Goal: Task Accomplishment & Management: Complete application form

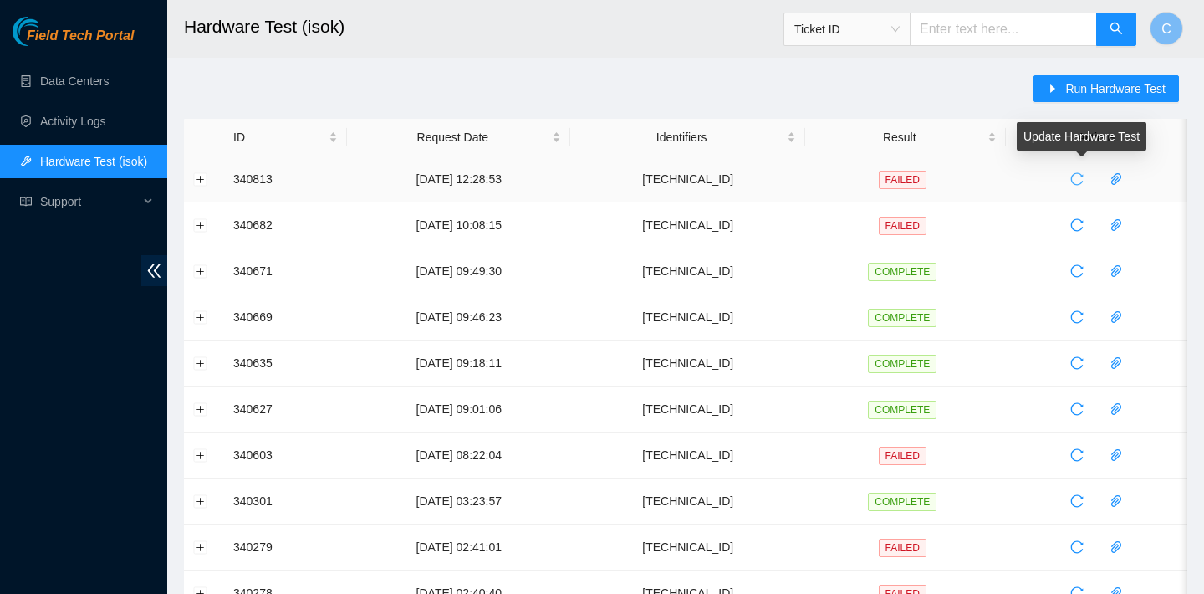
click at [1081, 176] on icon "reload" at bounding box center [1077, 178] width 13 height 13
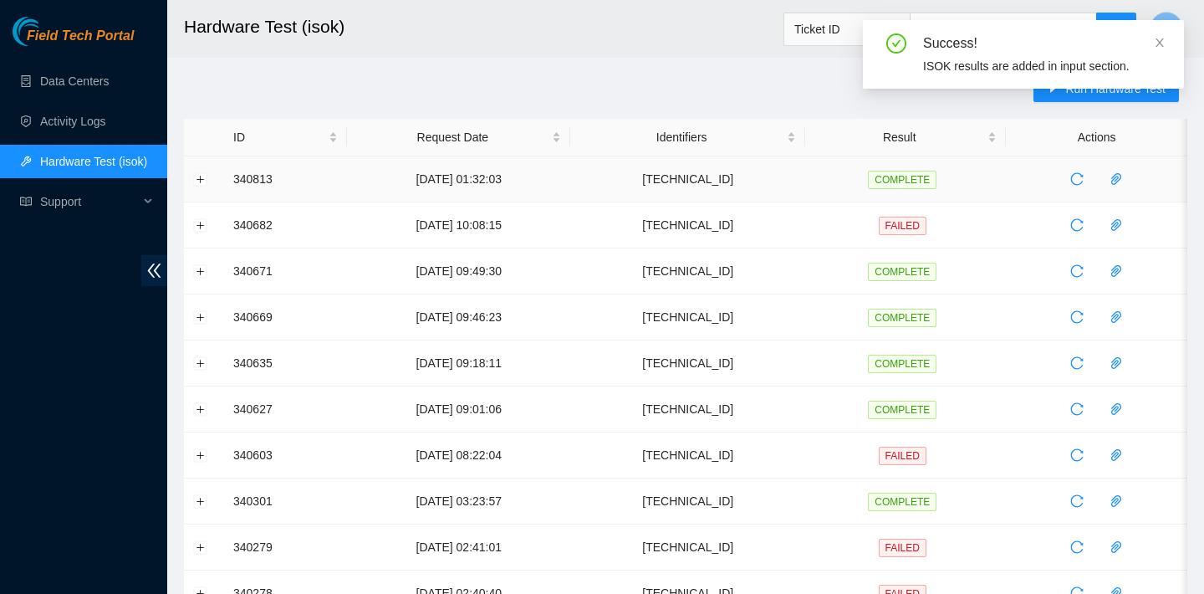
click at [196, 186] on td at bounding box center [204, 179] width 40 height 46
click at [202, 186] on td at bounding box center [204, 179] width 40 height 46
click at [195, 176] on button "Expand row" at bounding box center [200, 178] width 13 height 13
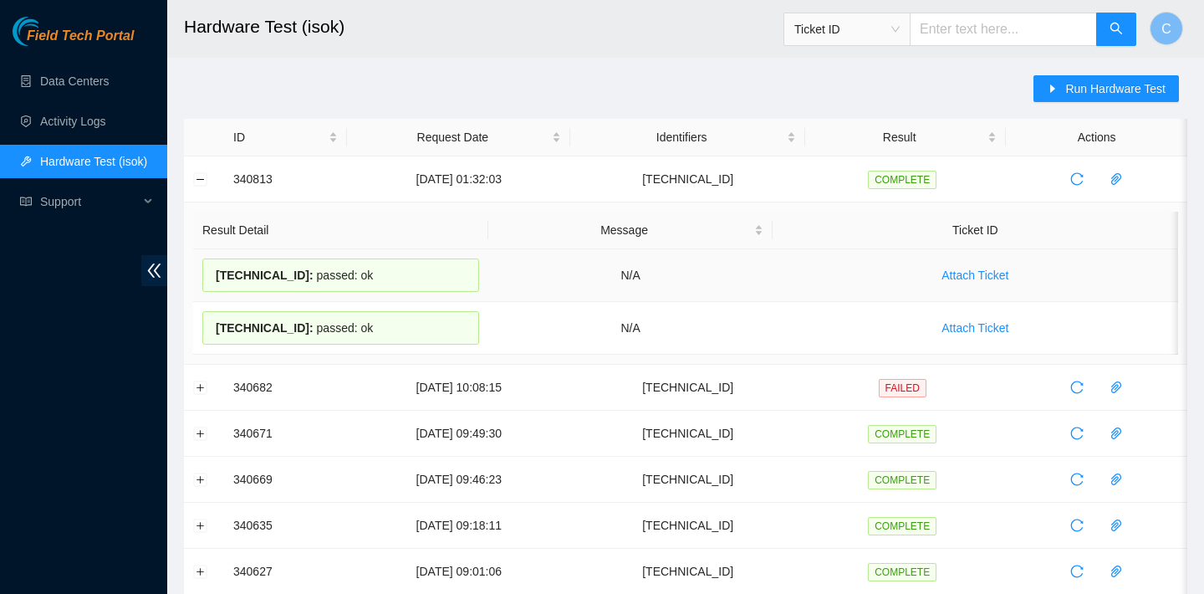
drag, startPoint x: 405, startPoint y: 321, endPoint x: 212, endPoint y: 273, distance: 199.0
click at [212, 273] on tbody "23.200.167.136 : passed: ok N/A Attach Ticket 23.200.167.137 : passed: ok N/A A…" at bounding box center [685, 301] width 985 height 105
copy tbody "23.200.167.136 : passed: ok N/A Attach Ticket 23.200.167.137 : passed: ok"
click at [1050, 95] on button "Run Hardware Test" at bounding box center [1107, 88] width 146 height 27
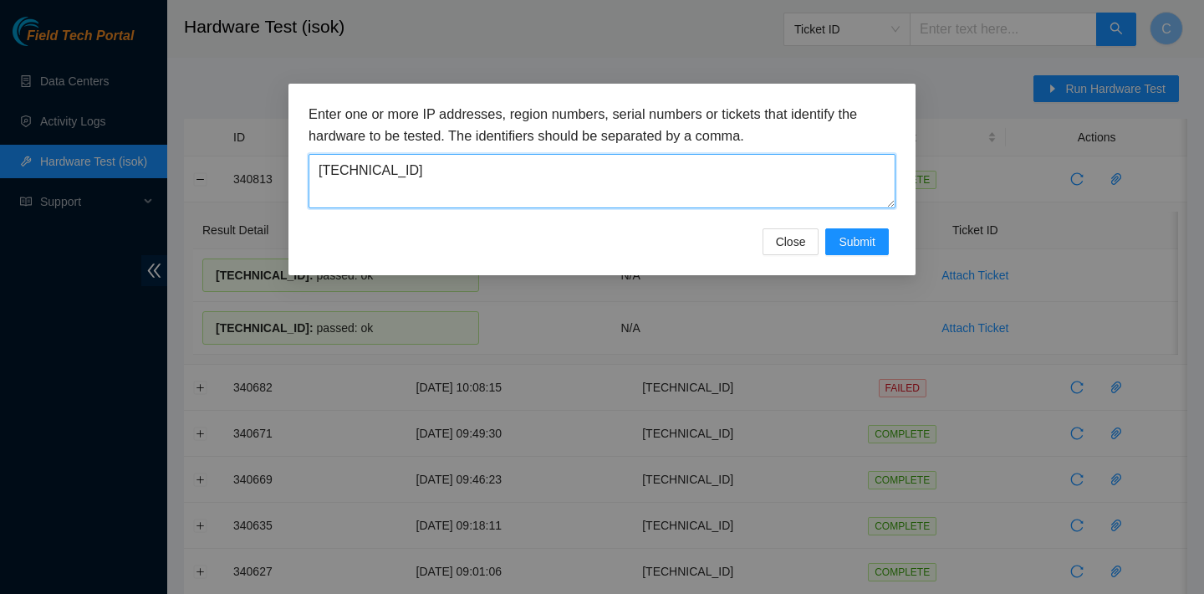
drag, startPoint x: 614, startPoint y: 193, endPoint x: 319, endPoint y: 167, distance: 295.5
click at [319, 167] on textarea "23.200.167.136" at bounding box center [602, 181] width 587 height 54
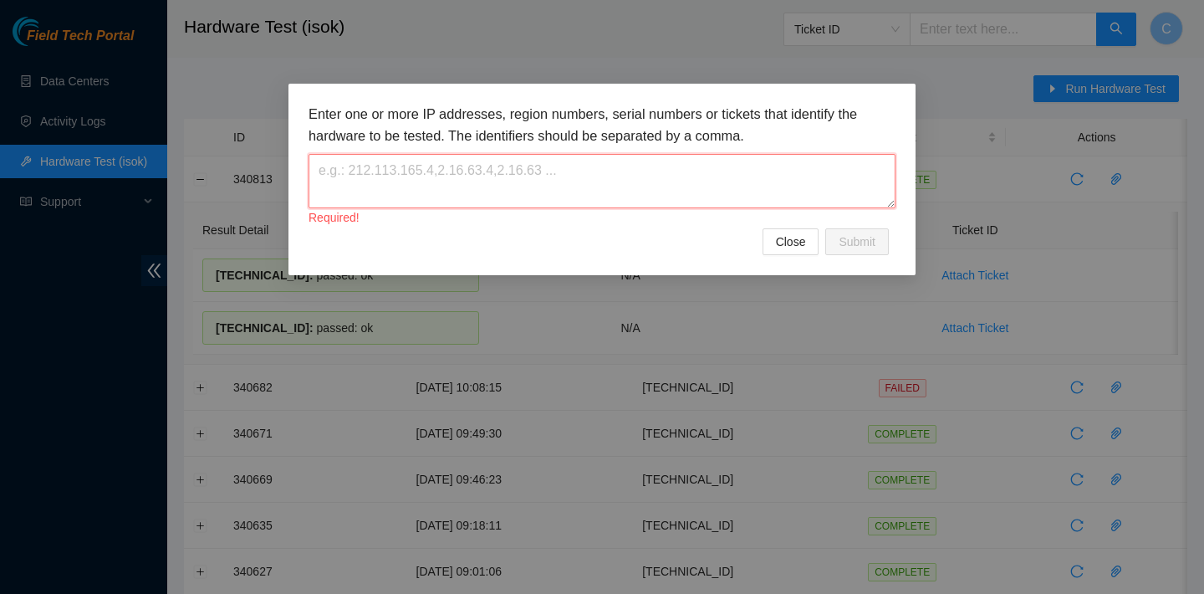
click at [399, 181] on textarea at bounding box center [602, 181] width 587 height 54
paste textarea "23.200.167.154"
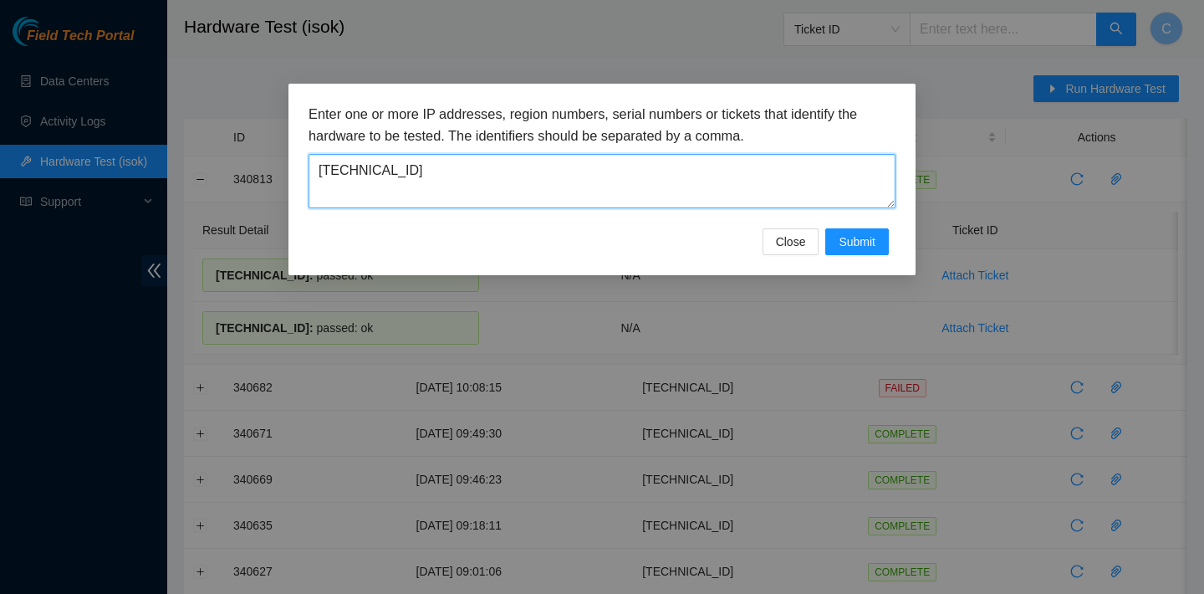
type textarea "23.200.167.154"
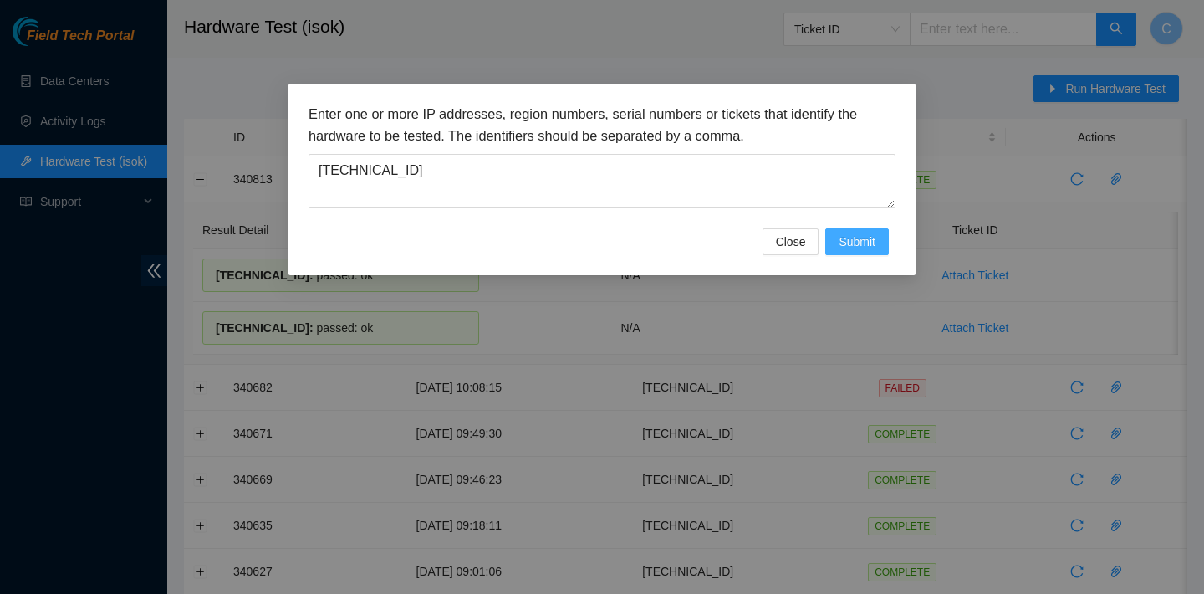
click at [842, 236] on span "Submit" at bounding box center [857, 242] width 37 height 18
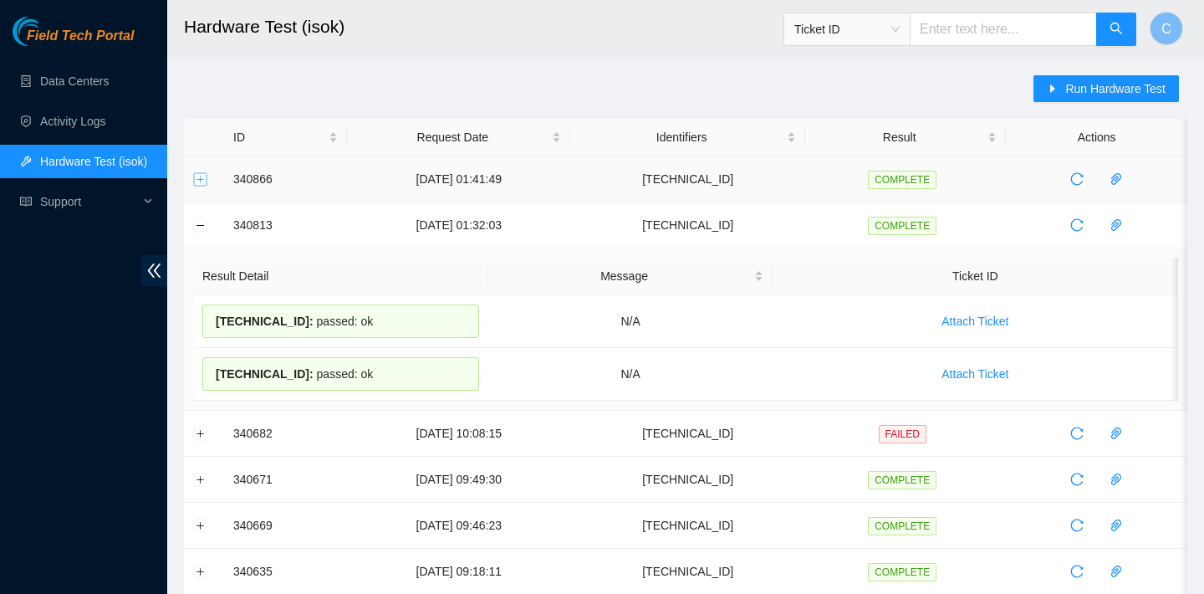
click at [196, 174] on button "Expand row" at bounding box center [200, 178] width 13 height 13
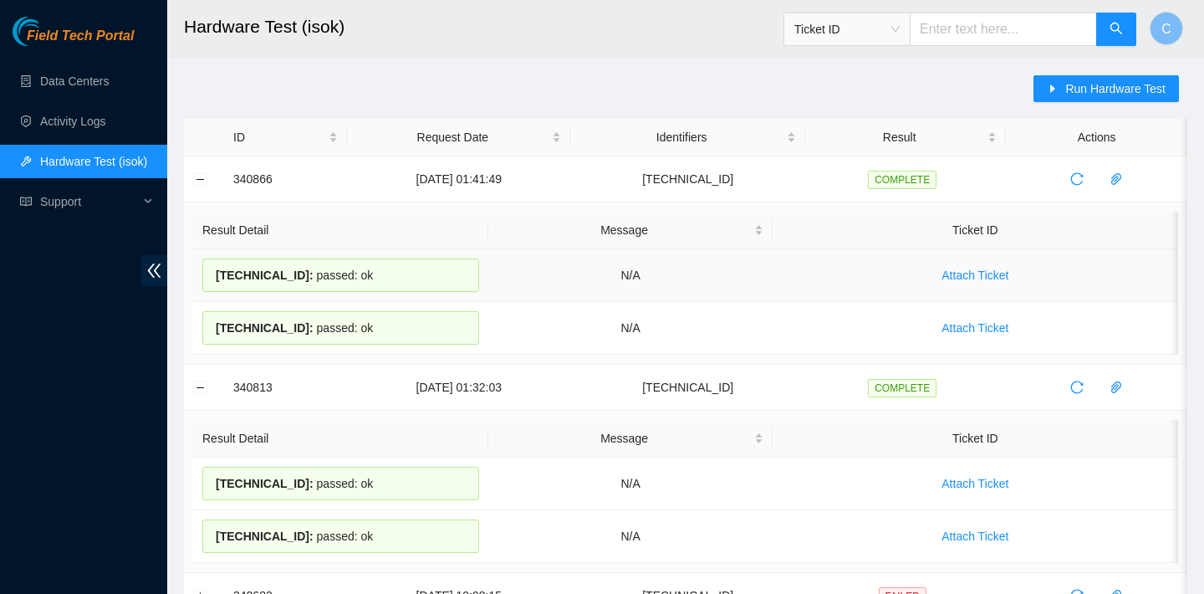
drag, startPoint x: 432, startPoint y: 319, endPoint x: 215, endPoint y: 274, distance: 221.9
click at [215, 274] on tbody "23.200.167.154 : passed: ok N/A Attach Ticket 23.200.167.155 : passed: ok N/A A…" at bounding box center [685, 301] width 985 height 105
copy tbody "23.200.167.154 : passed: ok N/A Attach Ticket 23.200.167.155 : passed: ok"
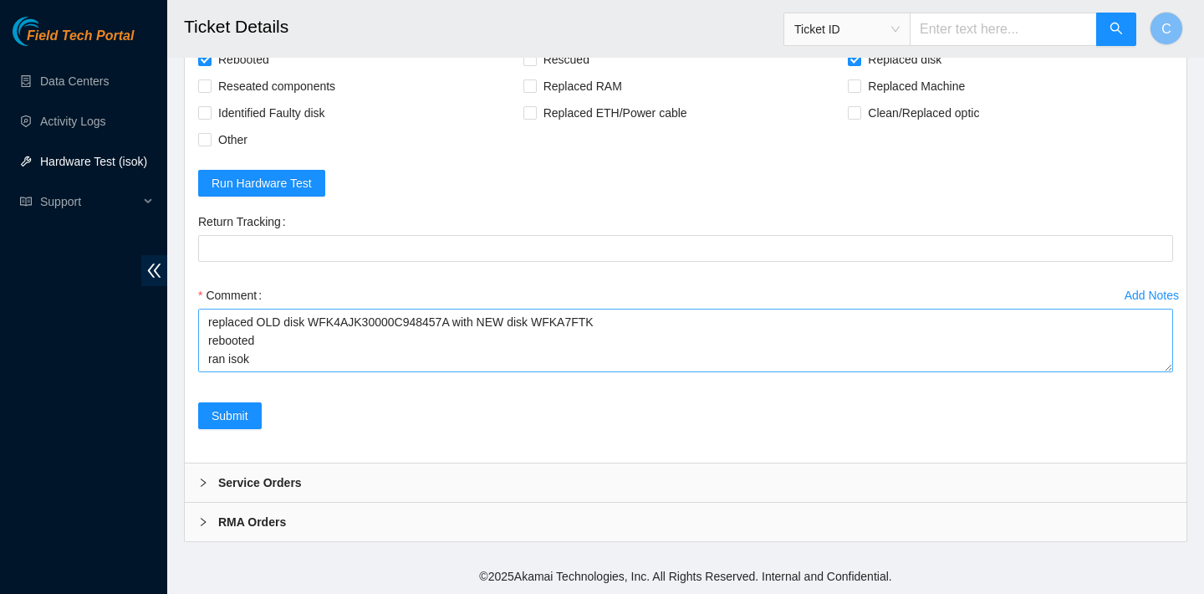
scroll to position [18, 0]
click at [268, 365] on textarea "verified SN replaced OLD disk WFK4AJK30000C948457A with NEW disk WFKA7FTK reboo…" at bounding box center [685, 341] width 975 height 64
paste textarea "23.200.167.136 : passed: ok N/A 23.200.167.137 : passed: ok"
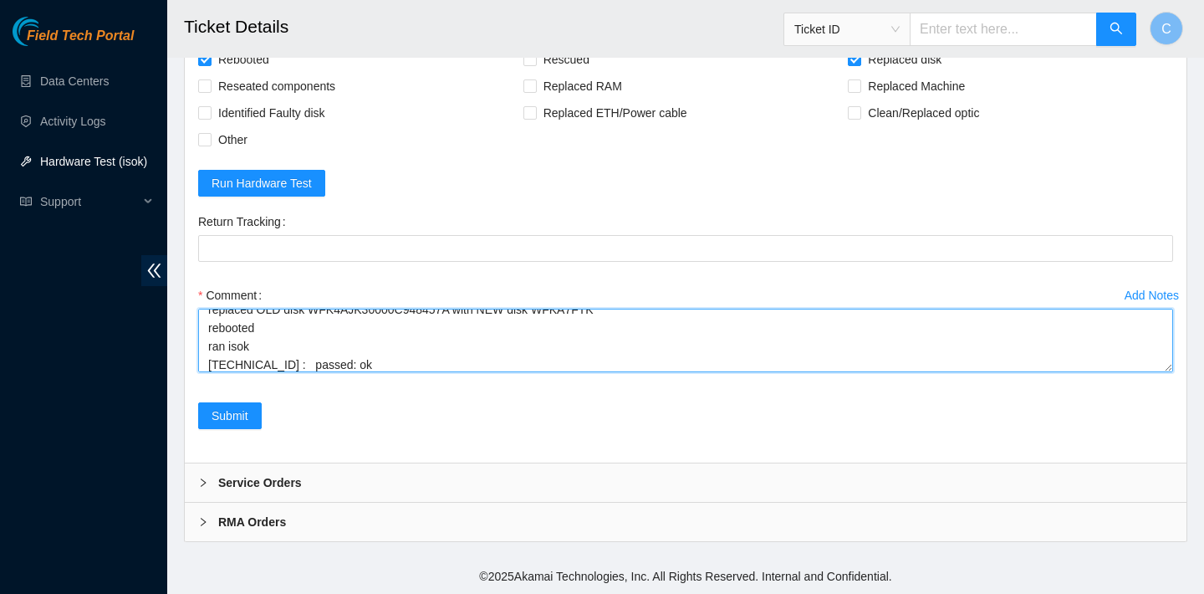
scroll to position [68, 0]
type textarea "verified SN replaced OLD disk WFK4AJK30000C948457A with NEW disk WFKA7FTK reboo…"
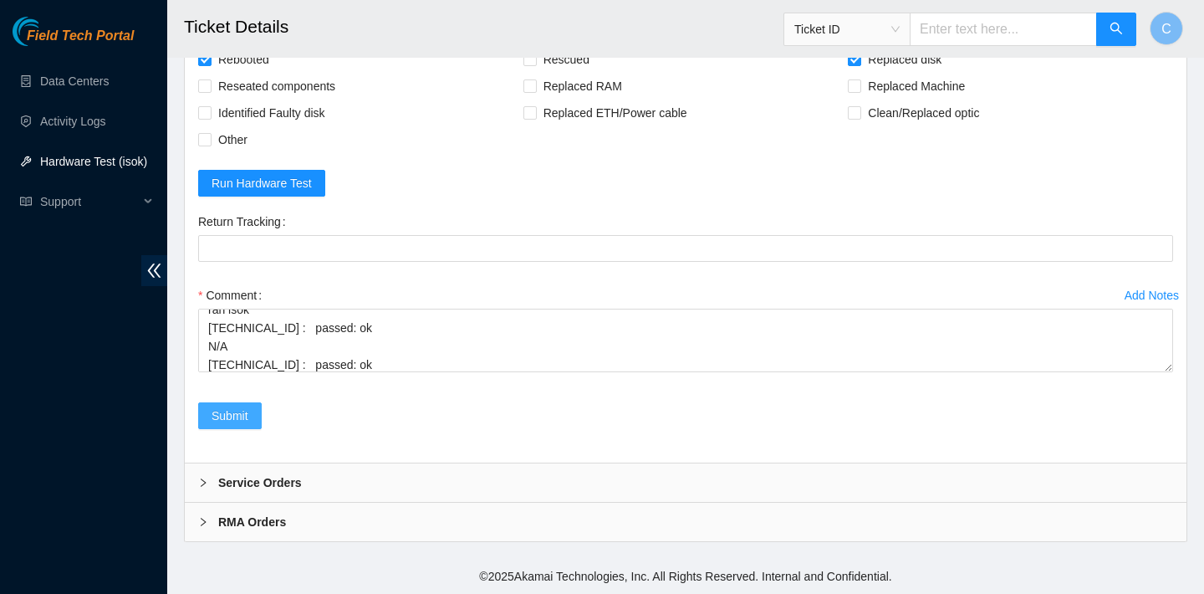
click at [230, 415] on span "Submit" at bounding box center [230, 415] width 37 height 18
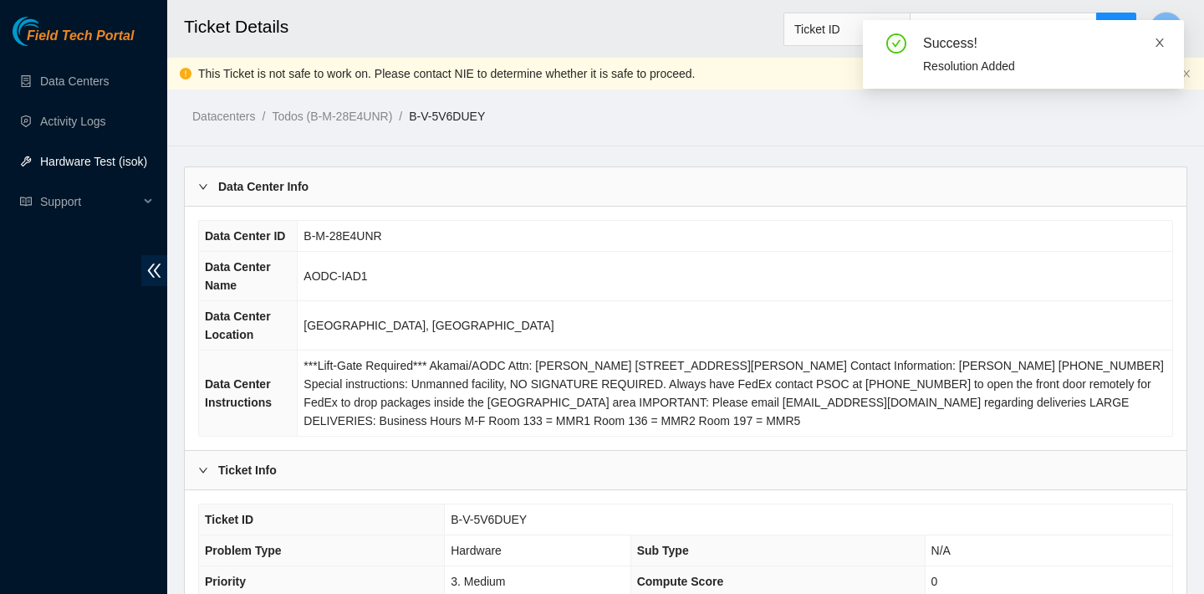
click at [1163, 40] on icon "close" at bounding box center [1160, 43] width 12 height 12
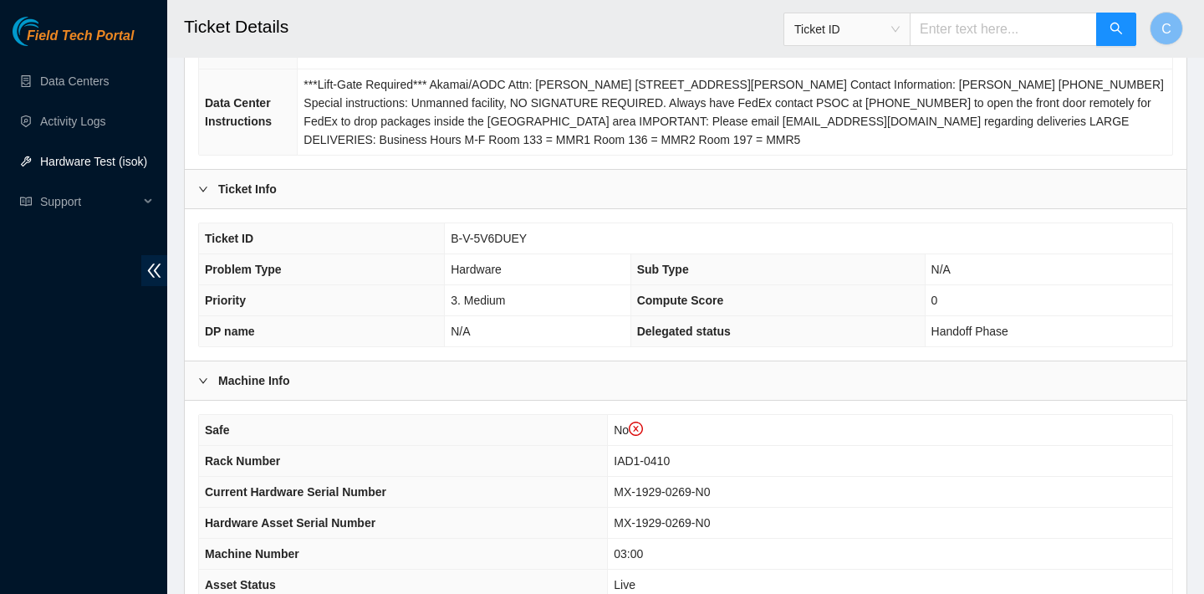
scroll to position [573, 0]
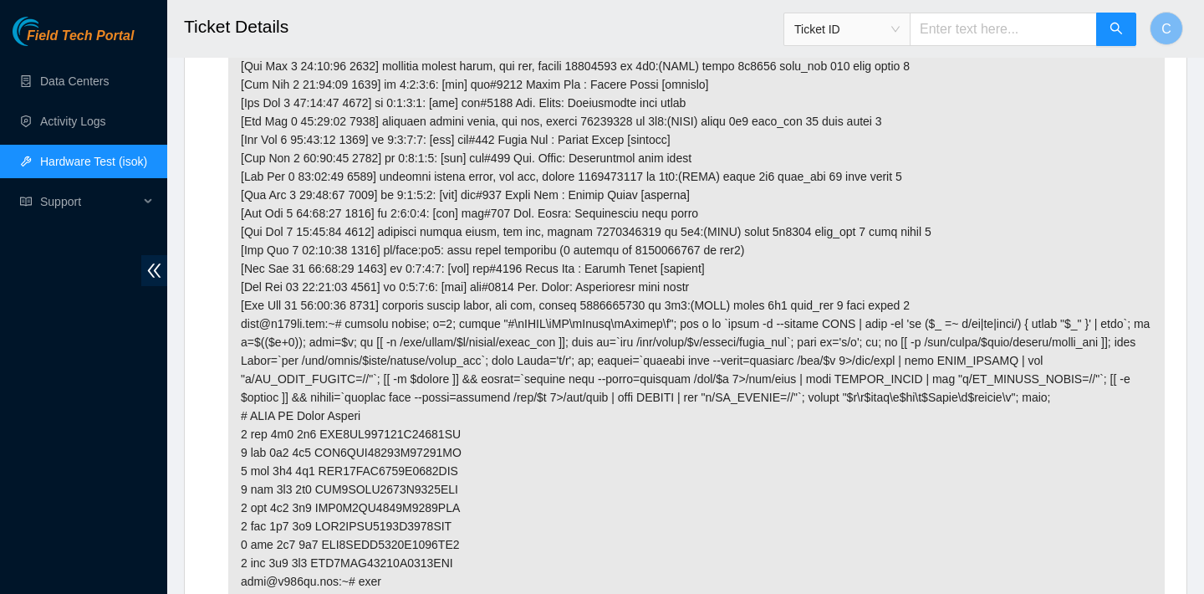
scroll to position [5886, 0]
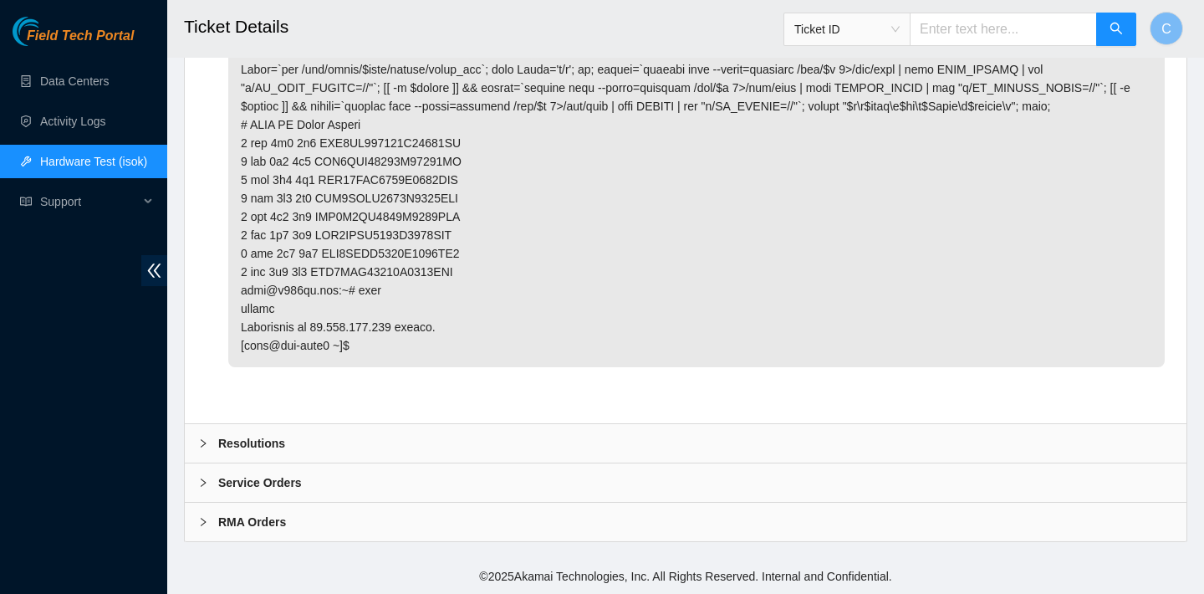
click at [585, 430] on div "Resolutions" at bounding box center [686, 443] width 1002 height 38
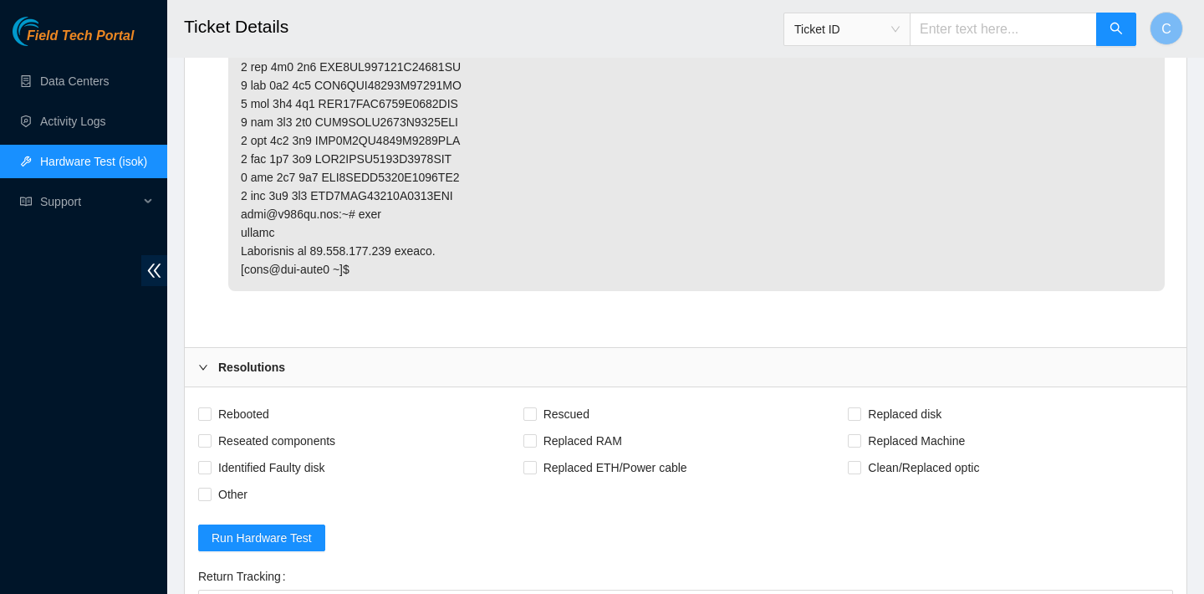
scroll to position [5960, 0]
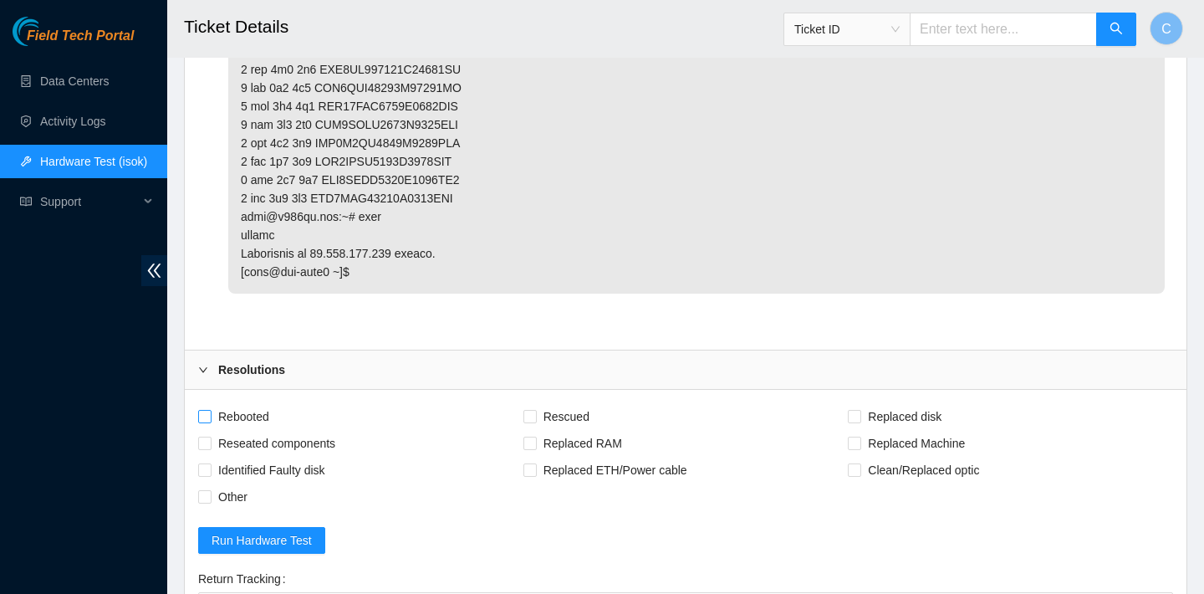
click at [253, 415] on span "Rebooted" at bounding box center [244, 416] width 64 height 27
click at [210, 415] on input "Rebooted" at bounding box center [204, 416] width 12 height 12
checkbox input "true"
click at [912, 411] on span "Replaced disk" at bounding box center [904, 416] width 87 height 27
click at [860, 411] on input "Replaced disk" at bounding box center [854, 416] width 12 height 12
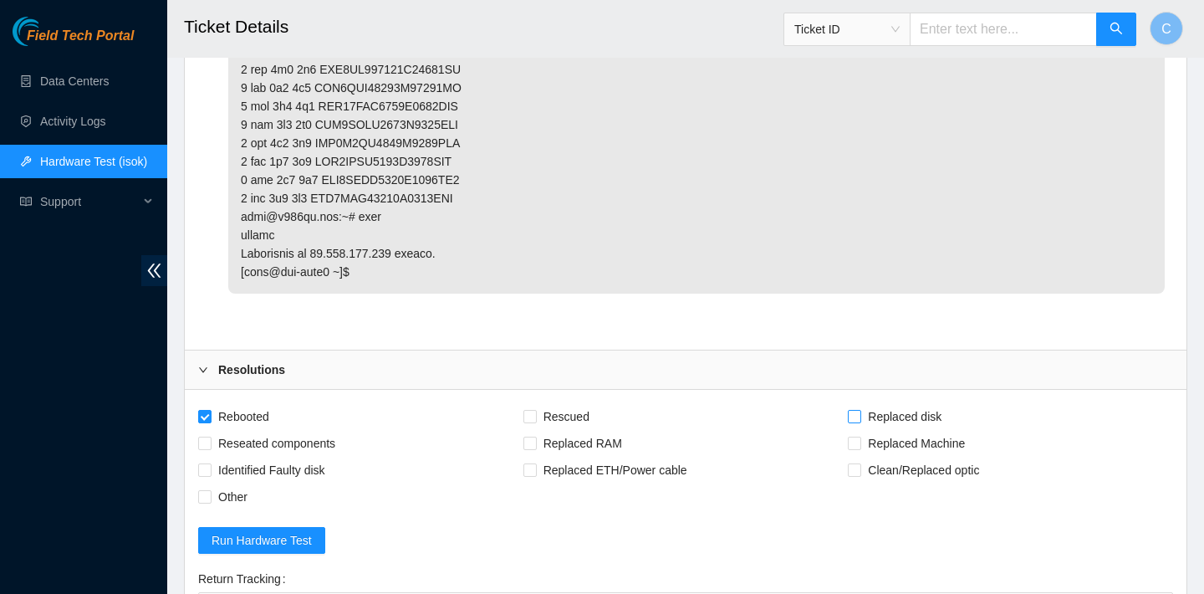
checkbox input "true"
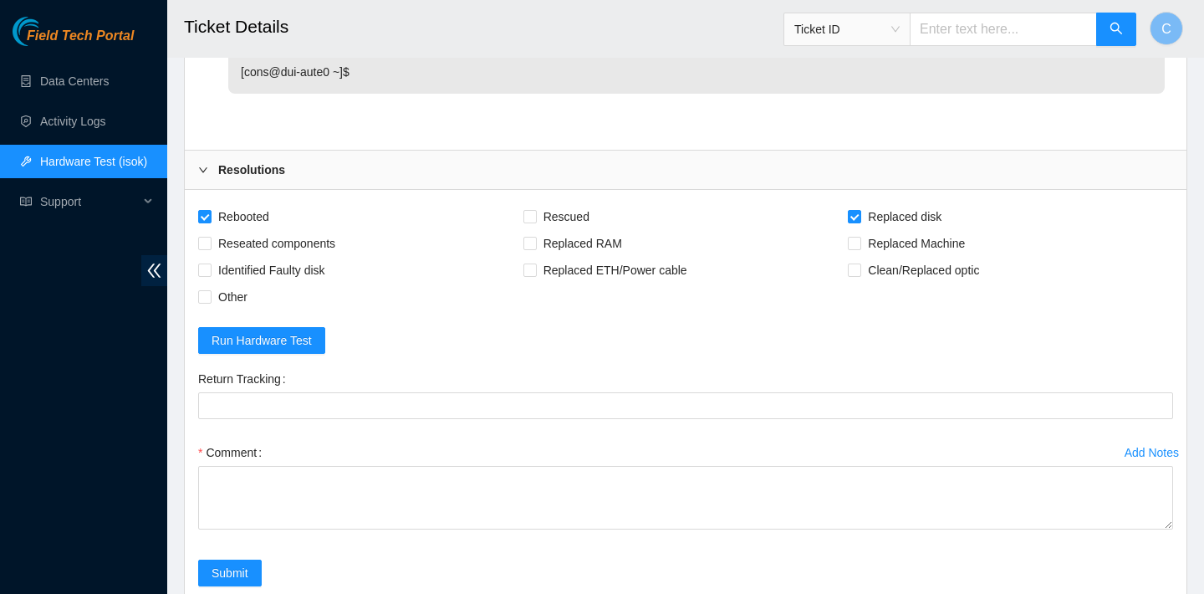
scroll to position [6317, 0]
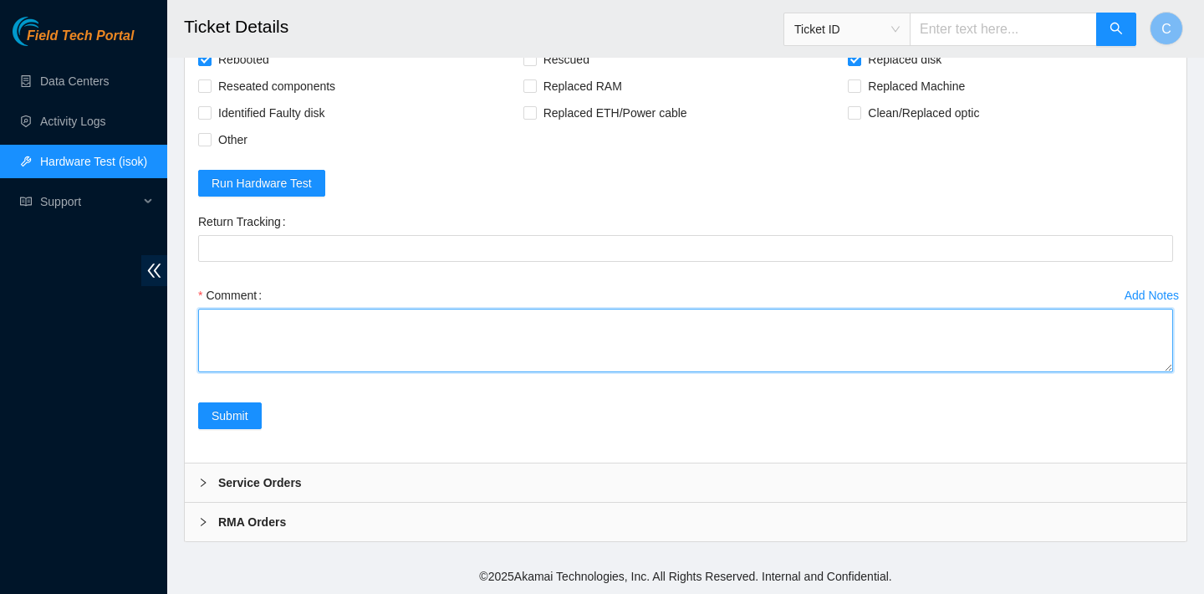
click at [399, 342] on textarea "Comment" at bounding box center [685, 341] width 975 height 64
click at [272, 325] on textarea "verified SN rebooted ran isok" at bounding box center [685, 341] width 975 height 64
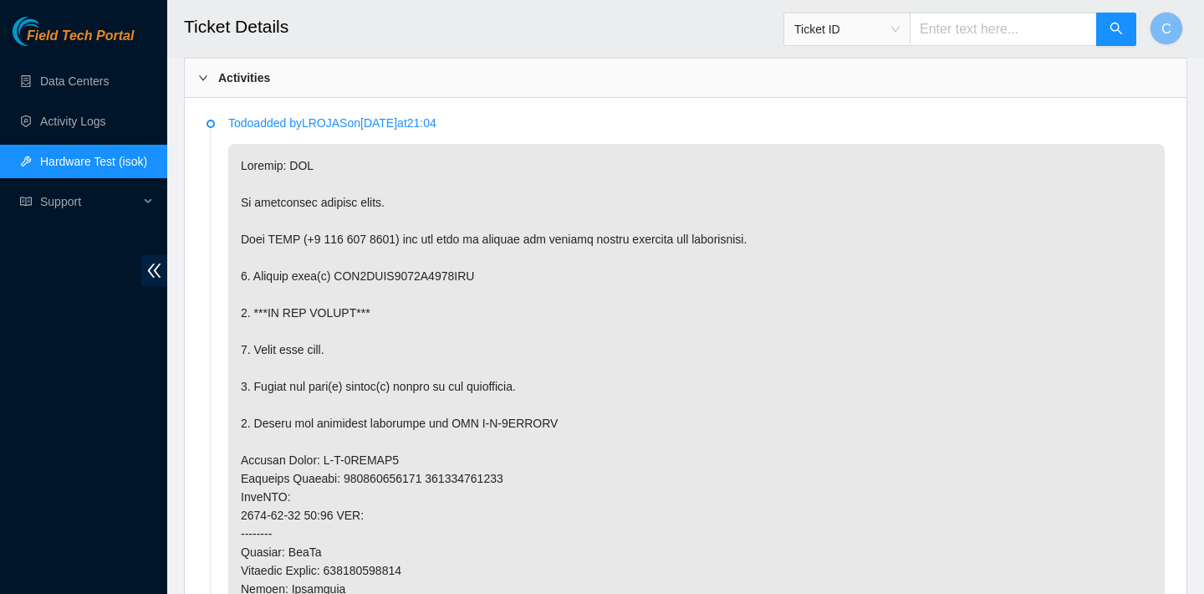
scroll to position [1147, 0]
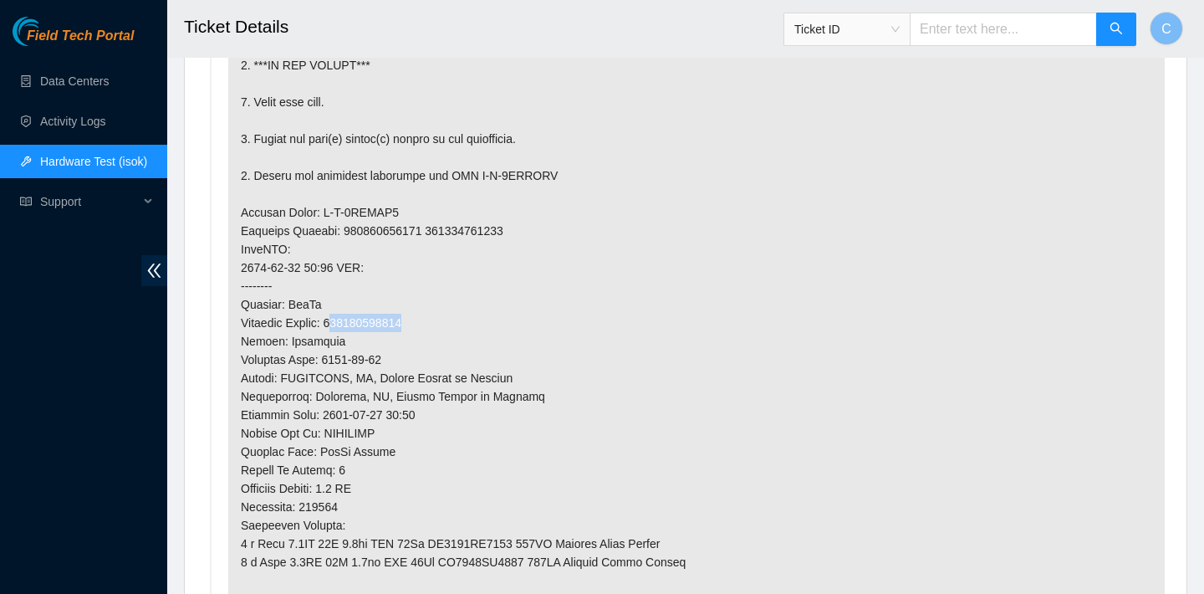
drag, startPoint x: 432, startPoint y: 321, endPoint x: 350, endPoint y: 321, distance: 82.0
click at [350, 321] on p at bounding box center [696, 332] width 937 height 872
click at [409, 270] on p at bounding box center [696, 332] width 937 height 872
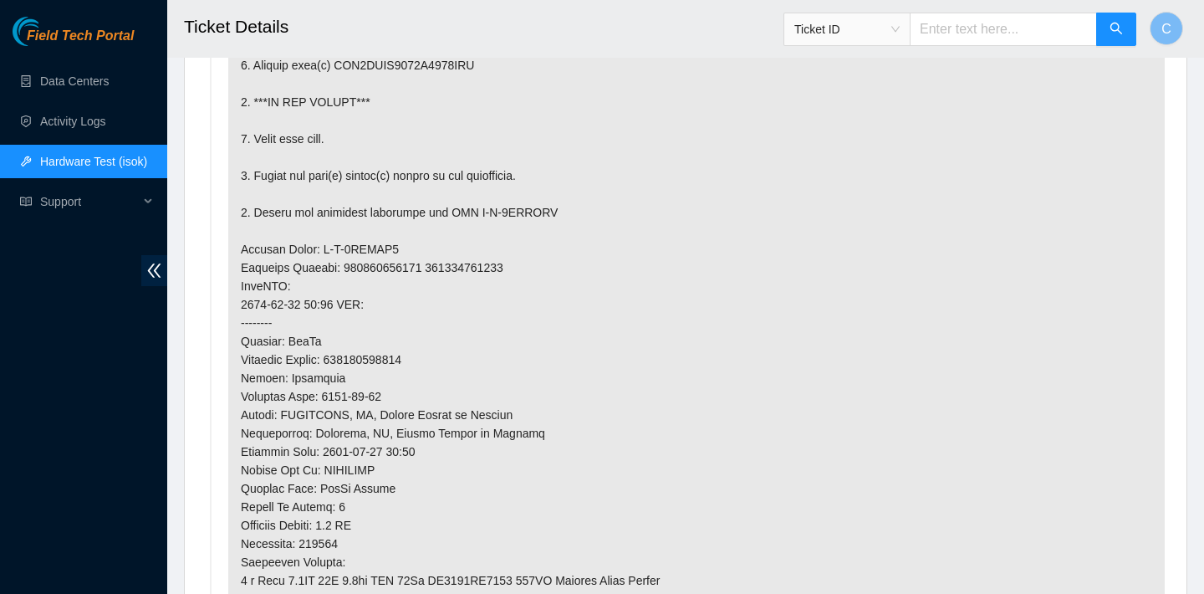
scroll to position [1102, 0]
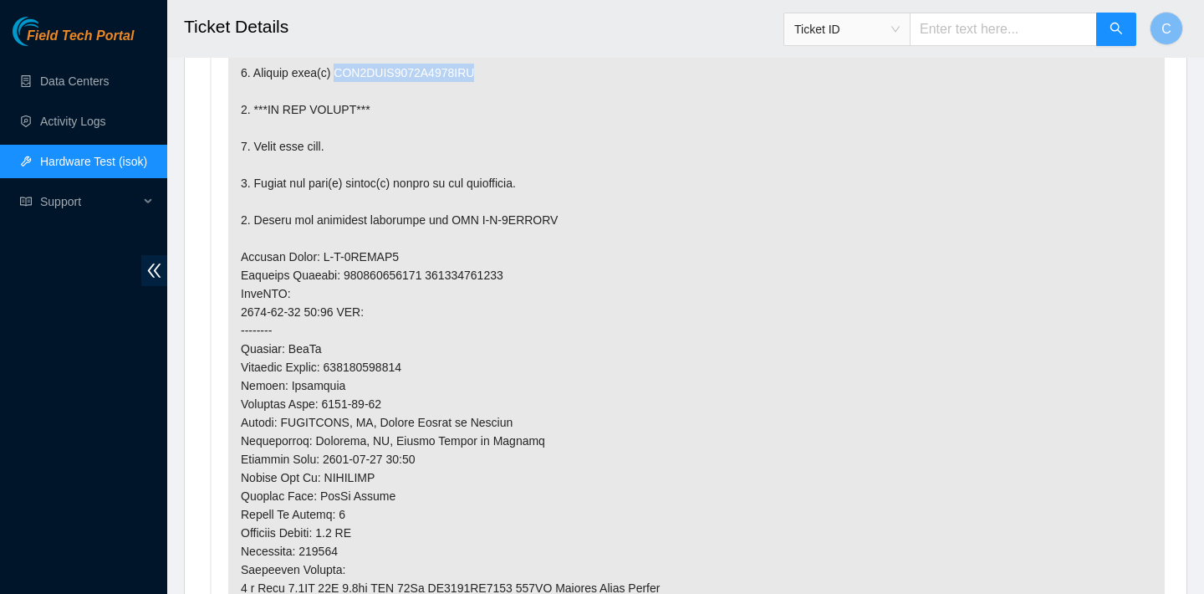
drag, startPoint x: 504, startPoint y: 73, endPoint x: 345, endPoint y: 73, distance: 158.9
click at [345, 73] on p at bounding box center [696, 377] width 937 height 872
copy p "WFK4CSFW0000C9480WPX"
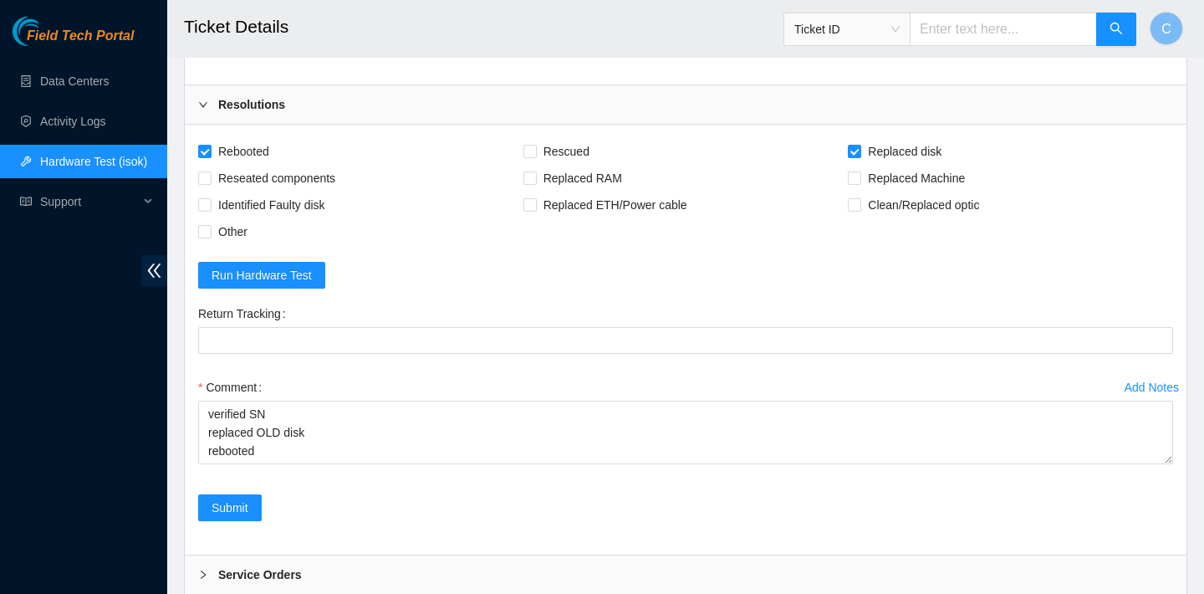
scroll to position [6317, 0]
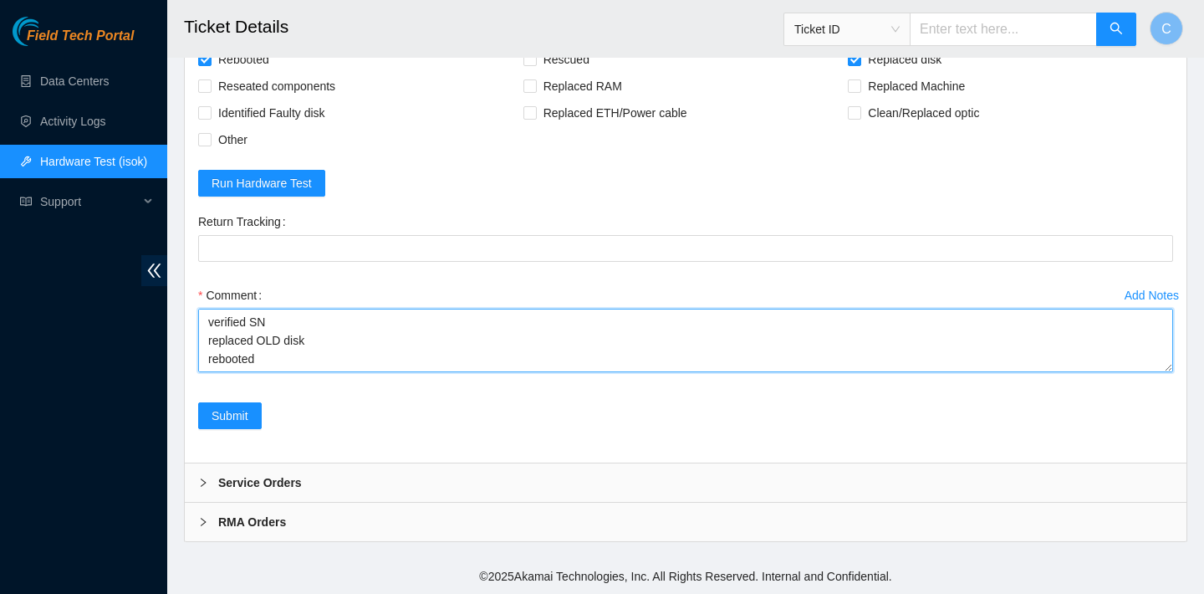
click at [321, 347] on textarea "verified SN replaced OLD disk rebooted ran isok" at bounding box center [685, 341] width 975 height 64
paste textarea "WFK4CSFW0000C9480WPX"
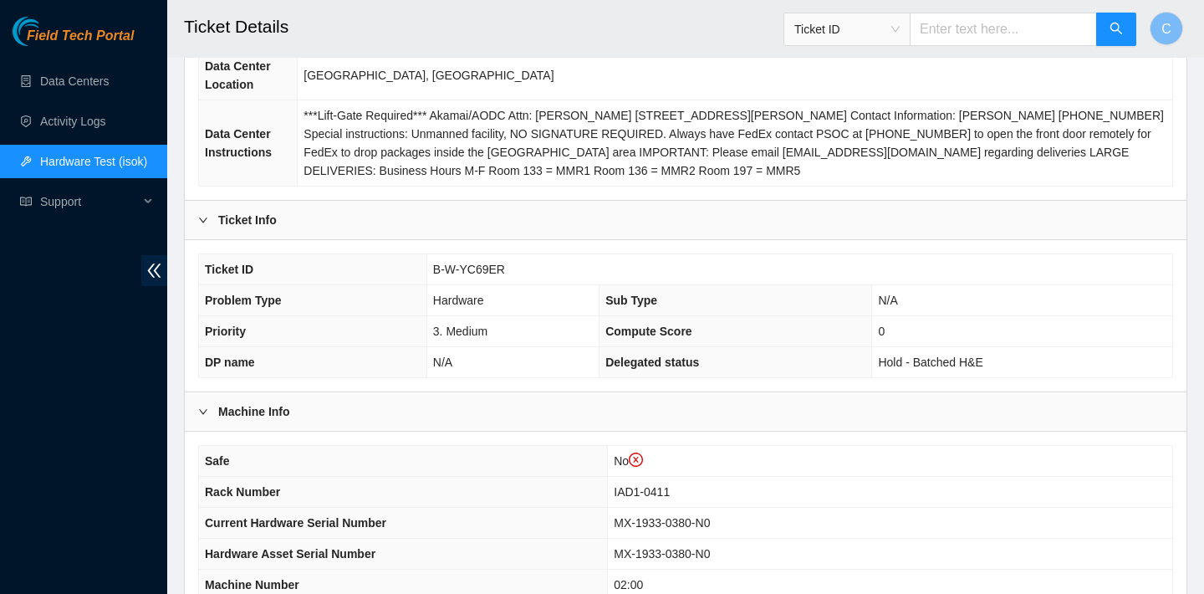
scroll to position [605, 0]
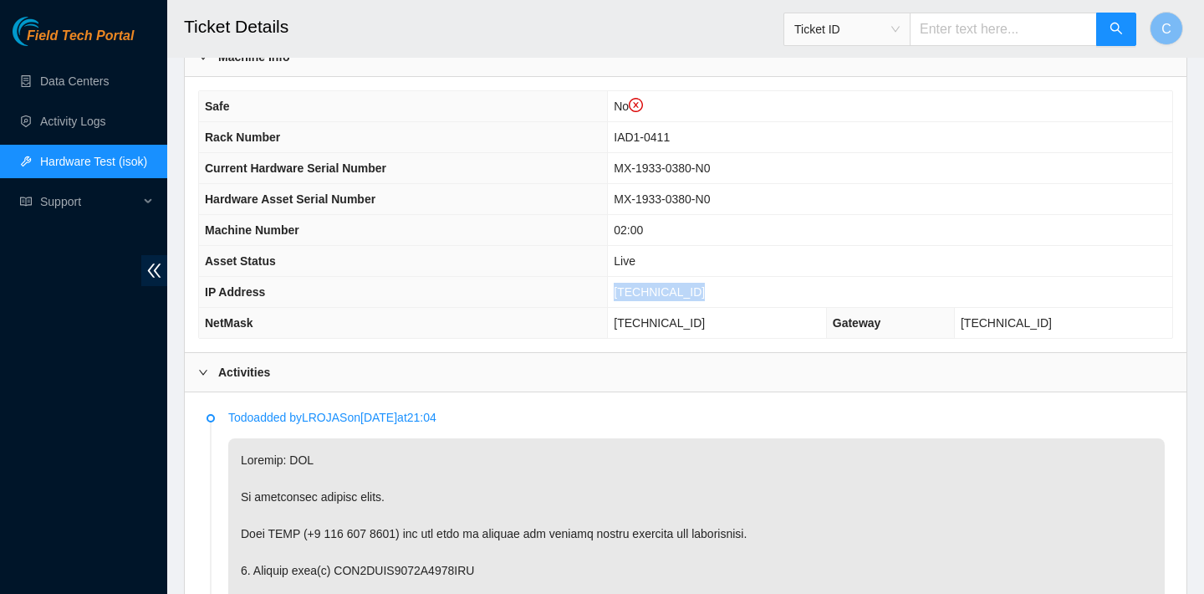
drag, startPoint x: 721, startPoint y: 287, endPoint x: 617, endPoint y: 286, distance: 103.7
click at [617, 286] on td "[TECHNICAL_ID]" at bounding box center [890, 292] width 565 height 31
copy span "[TECHNICAL_ID]"
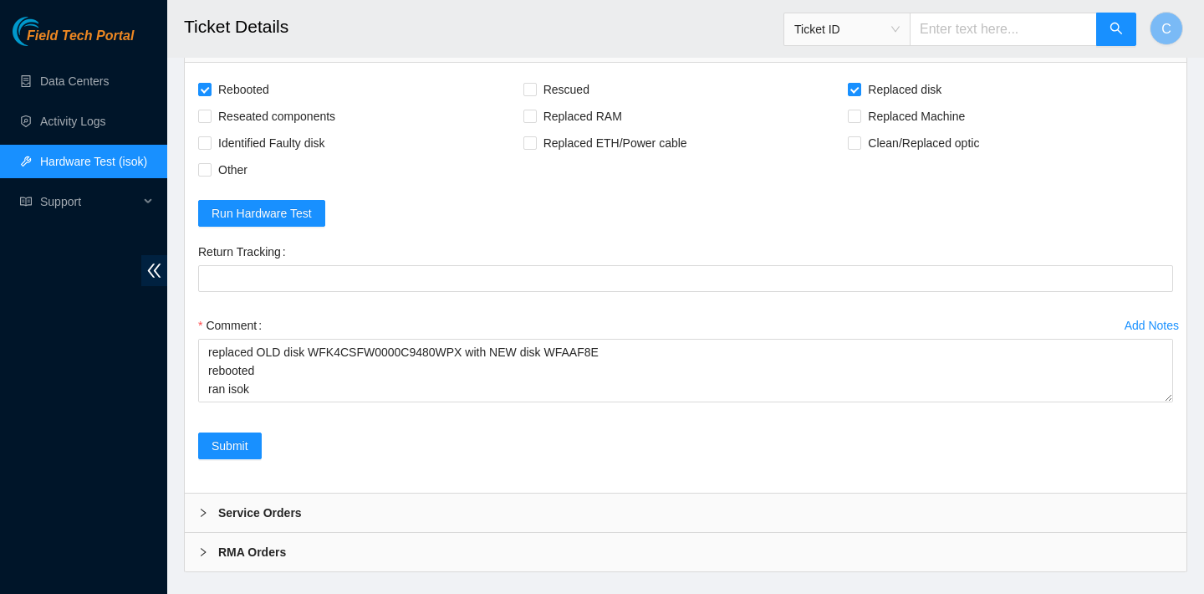
scroll to position [6317, 0]
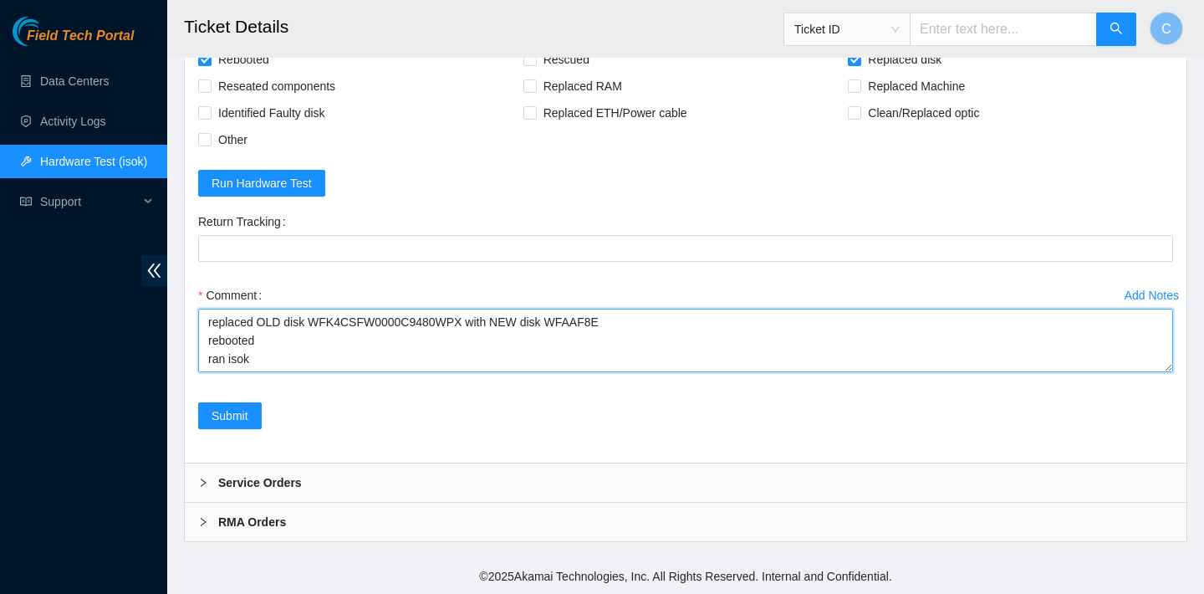
click at [310, 361] on textarea "verified SN replaced OLD disk WFK4CSFW0000C9480WPX with NEW disk WFAAF8E reboot…" at bounding box center [685, 341] width 975 height 64
paste textarea "23.200.167.154 : passed: ok N/A 23.200.167.155 : passed: ok"
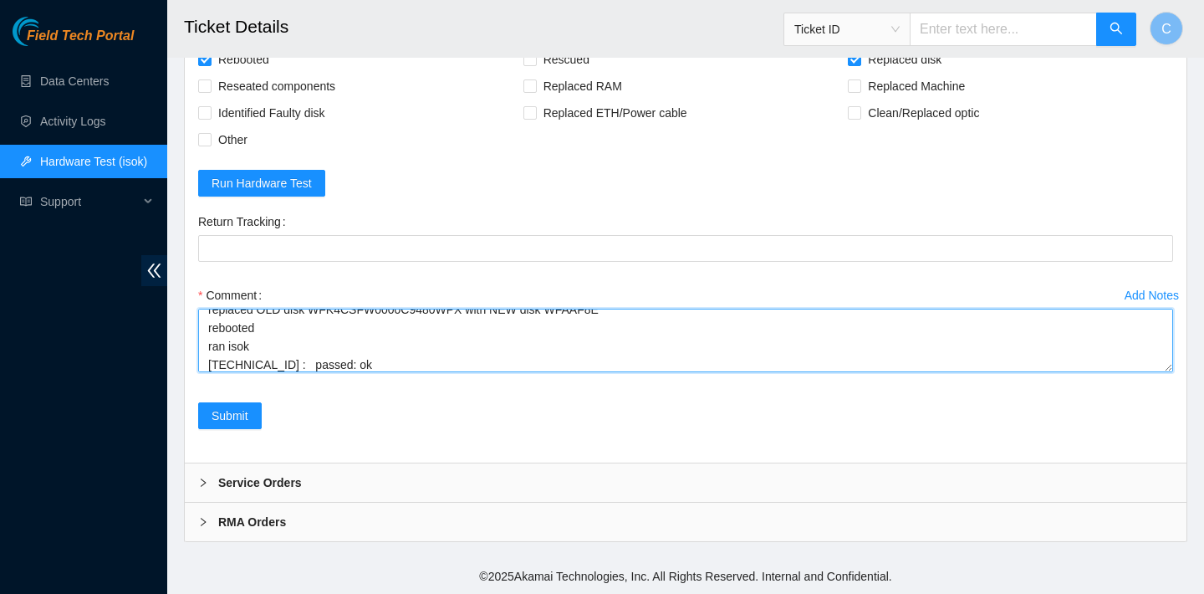
scroll to position [68, 0]
type textarea "verified SN replaced OLD disk WFK4CSFW0000C9480WPX with NEW disk WFAAF8E reboot…"
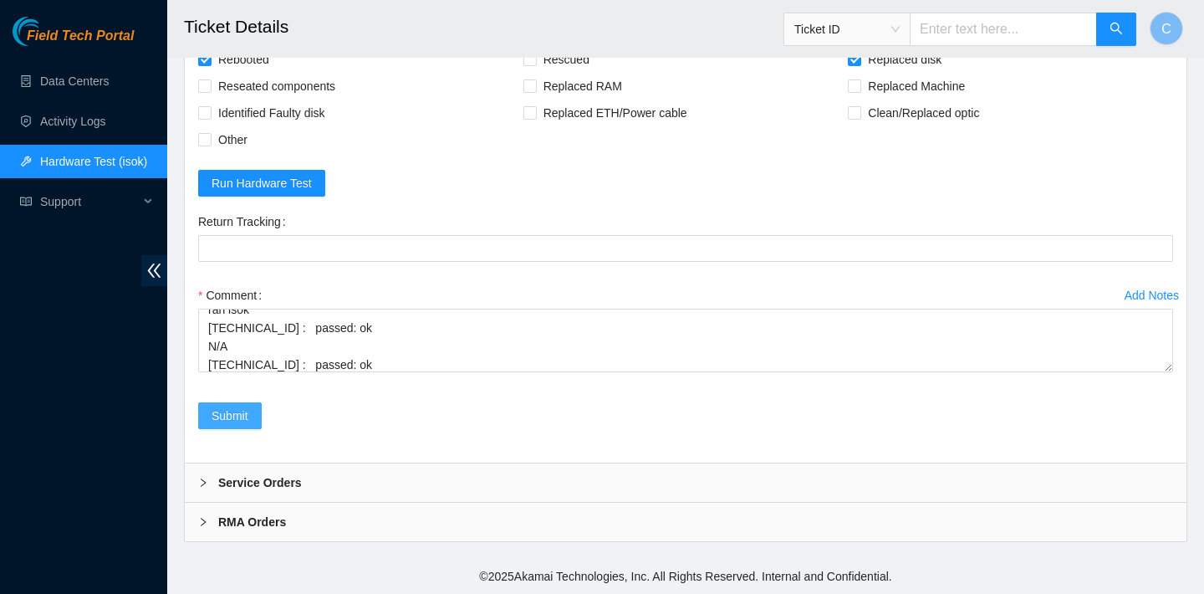
click at [242, 406] on span "Submit" at bounding box center [230, 415] width 37 height 18
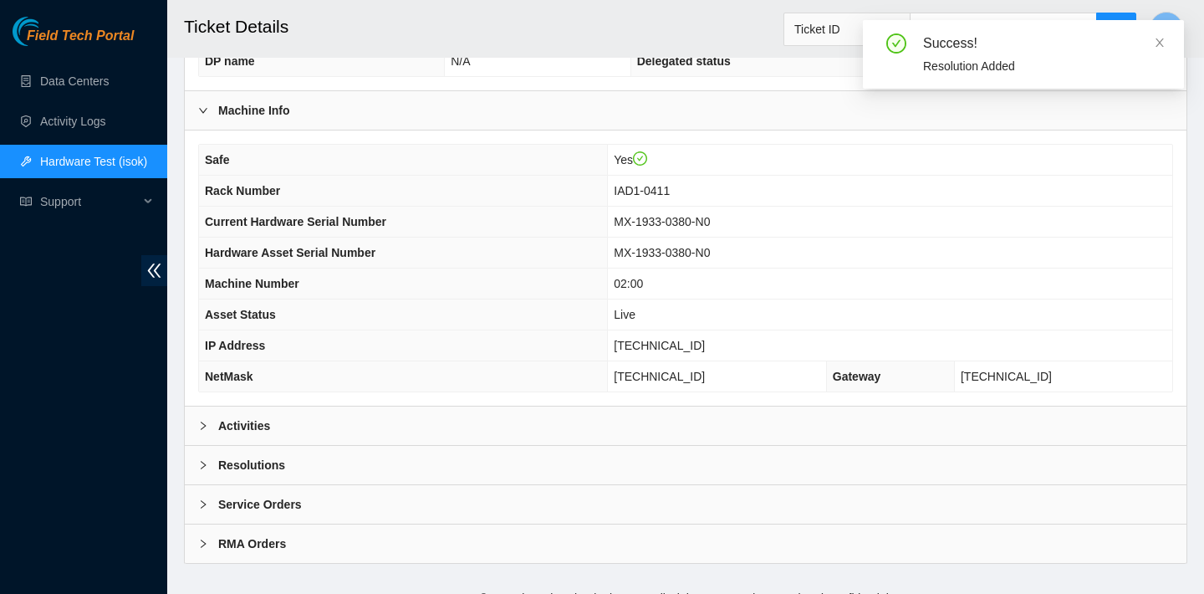
scroll to position [541, 0]
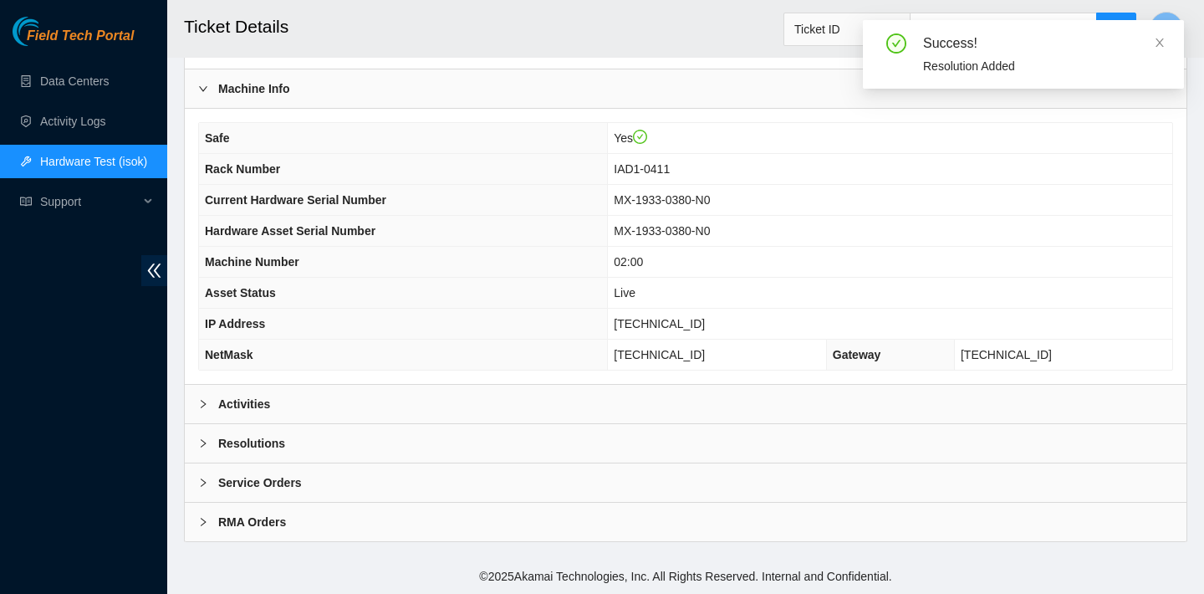
click at [471, 400] on div "Activities" at bounding box center [686, 404] width 1002 height 38
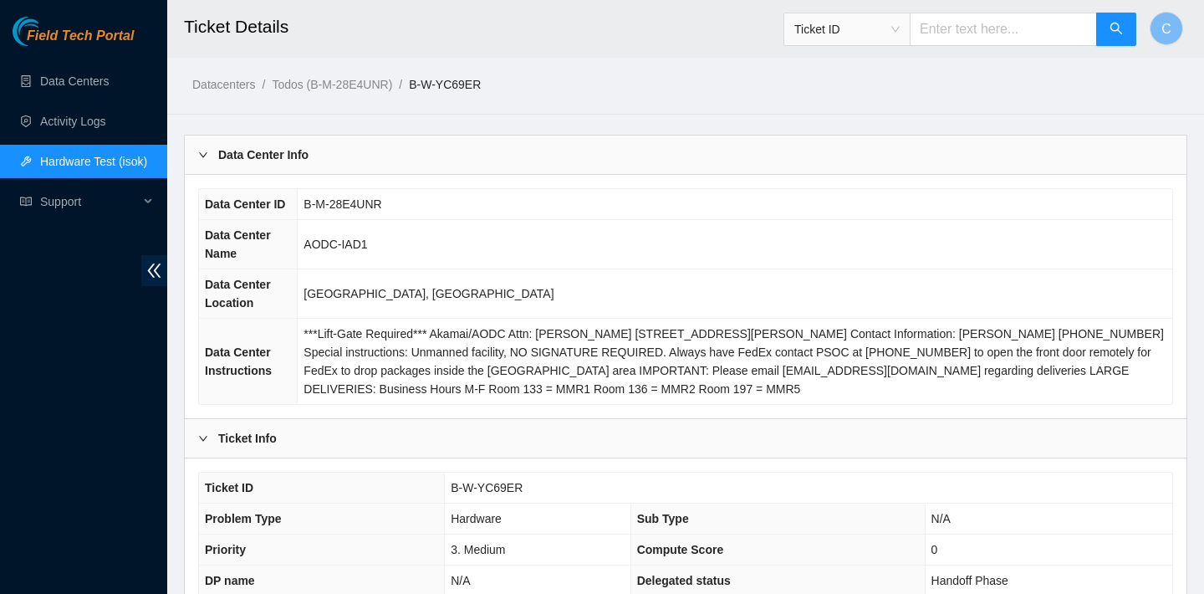
scroll to position [1, 0]
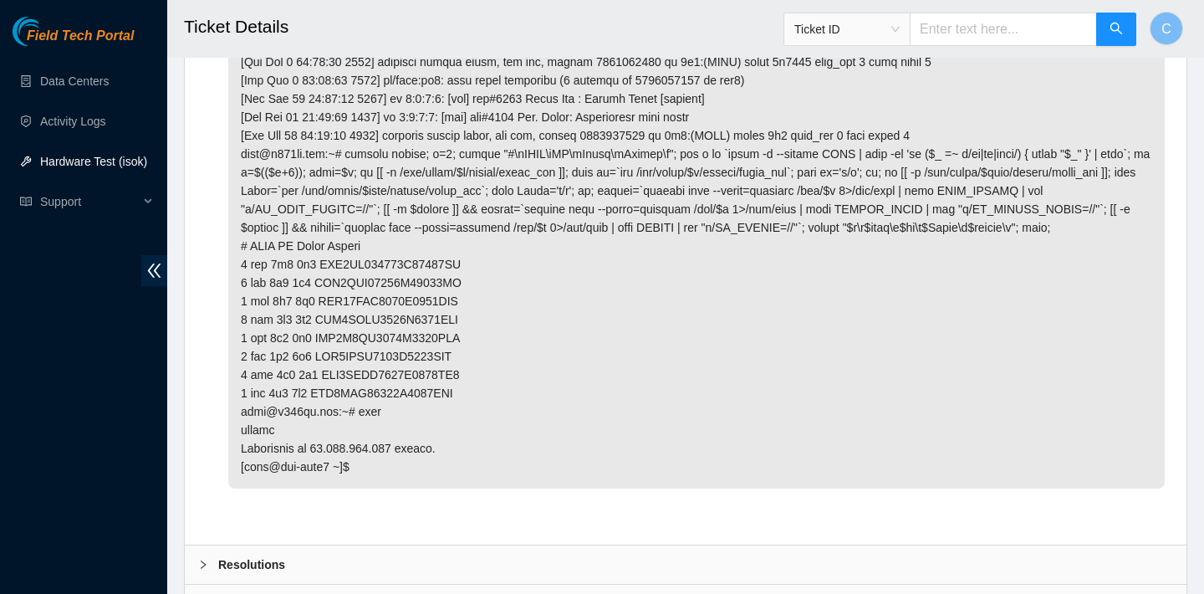
scroll to position [5886, 0]
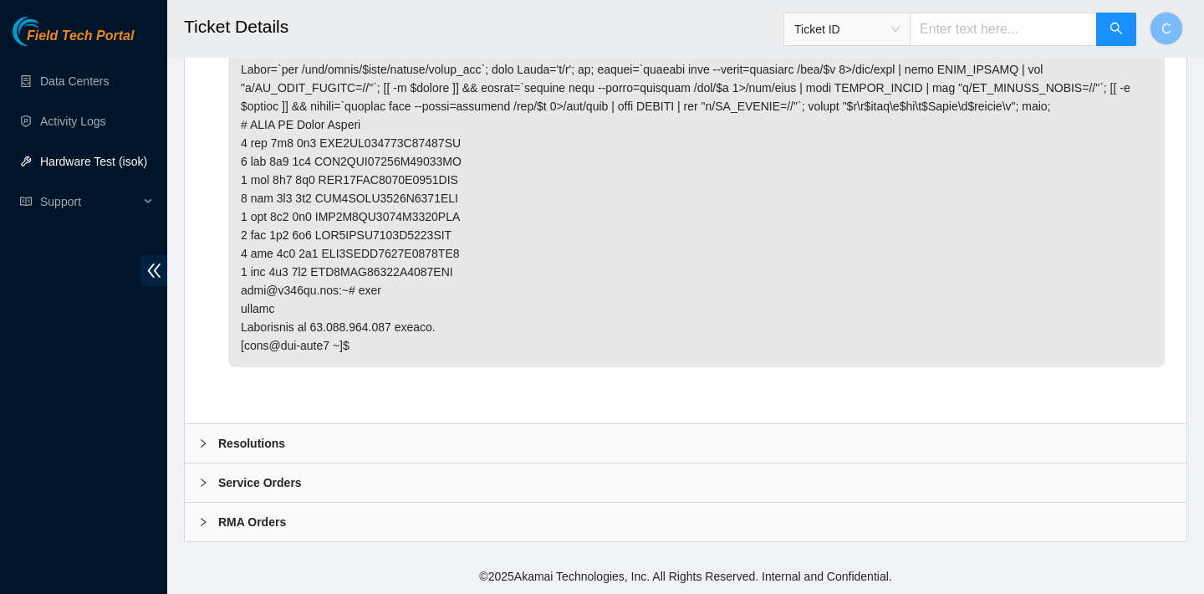
click at [540, 442] on div "Resolutions" at bounding box center [686, 443] width 1002 height 38
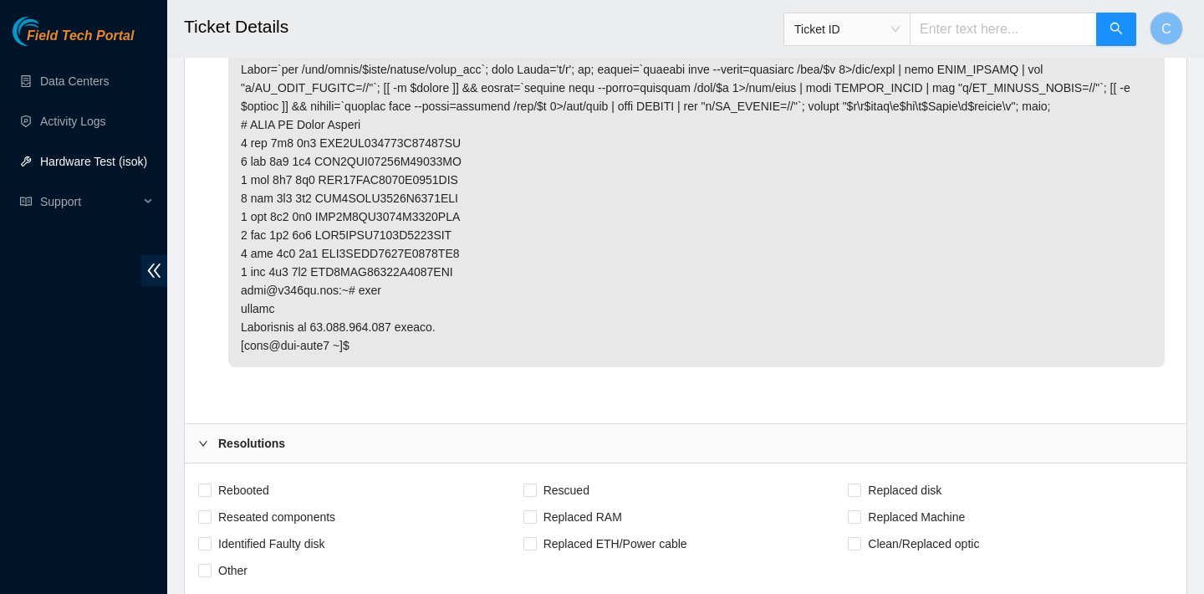
scroll to position [6303, 0]
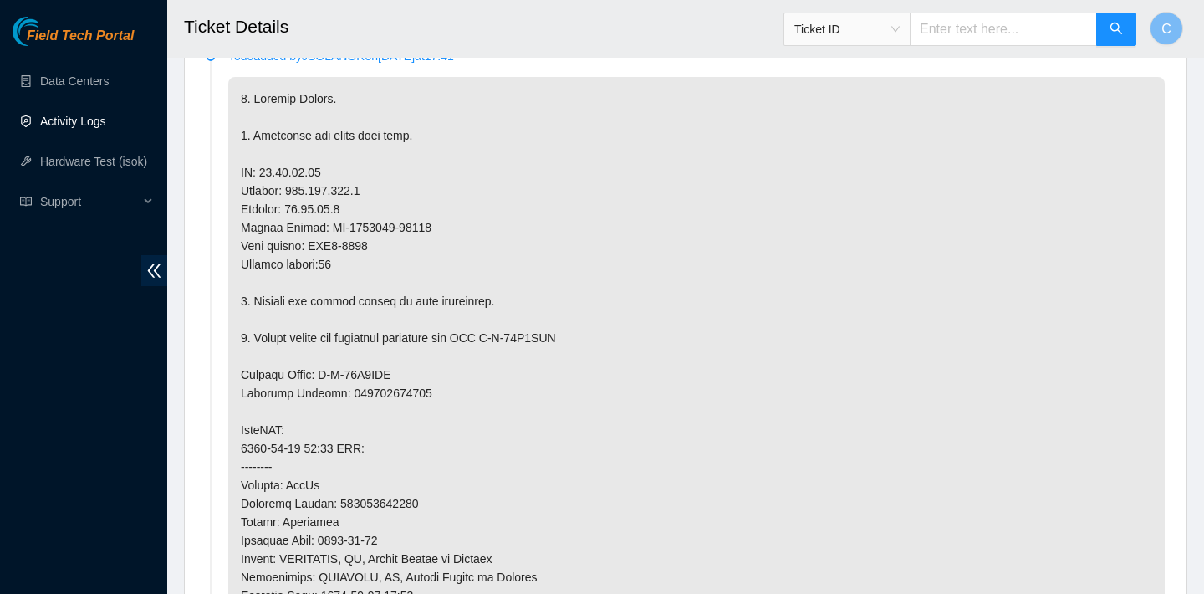
scroll to position [618, 0]
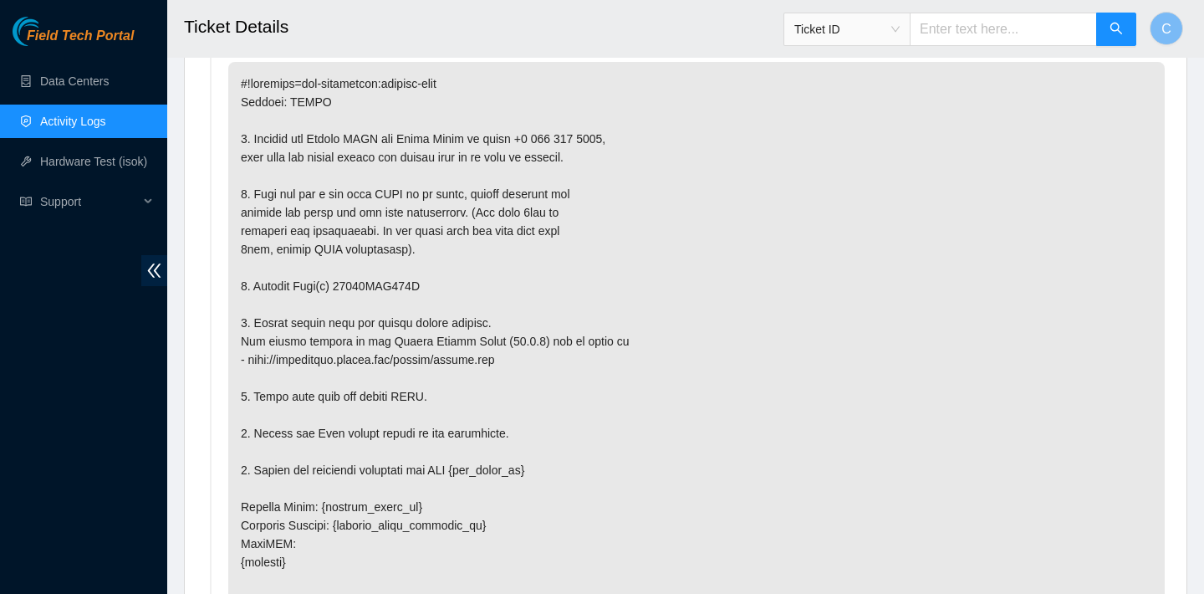
scroll to position [3059, 0]
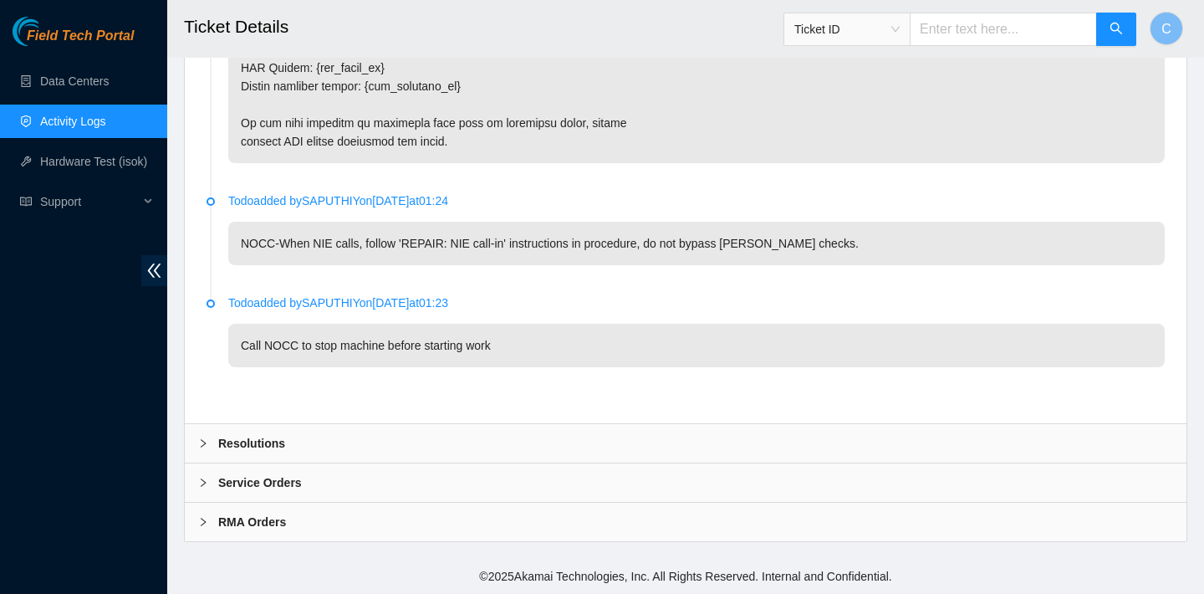
click at [461, 441] on div "Resolutions" at bounding box center [686, 443] width 1002 height 38
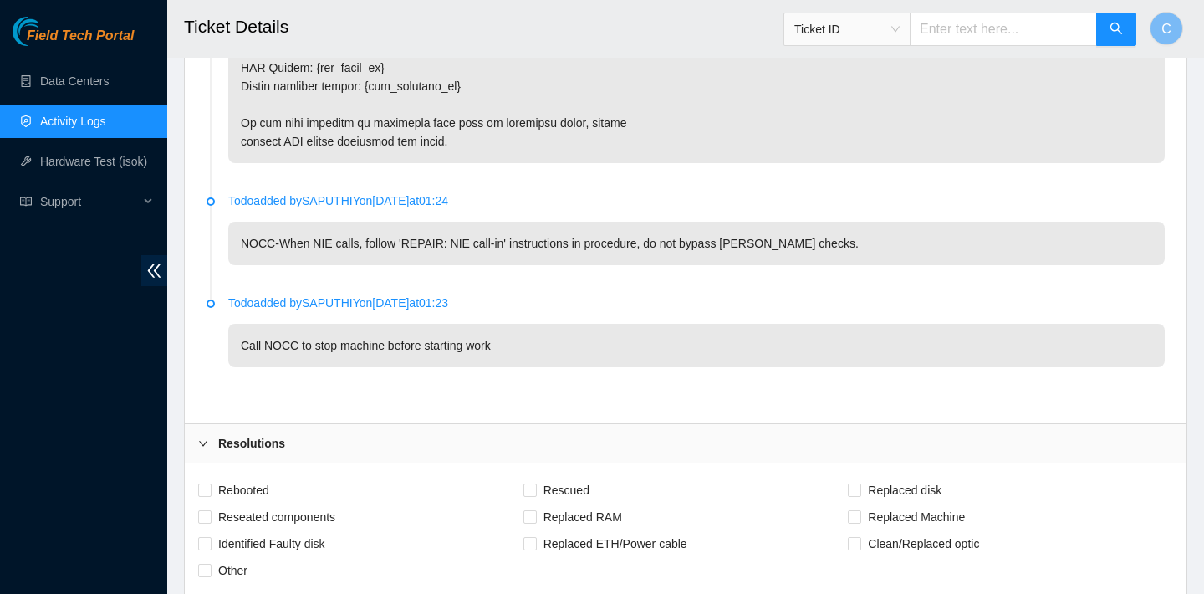
scroll to position [3331, 0]
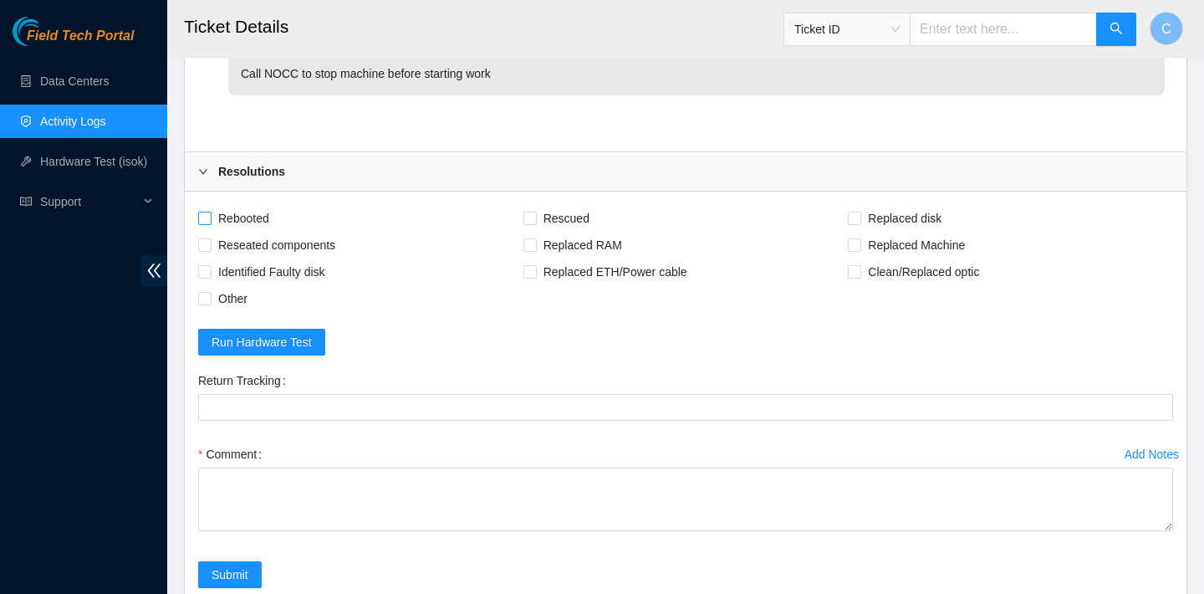
click at [251, 217] on span "Rebooted" at bounding box center [244, 218] width 64 height 27
click at [210, 217] on input "Rebooted" at bounding box center [204, 218] width 12 height 12
checkbox input "true"
click at [542, 216] on span "Rescued" at bounding box center [566, 218] width 59 height 27
click at [535, 216] on input "Rescued" at bounding box center [530, 218] width 12 height 12
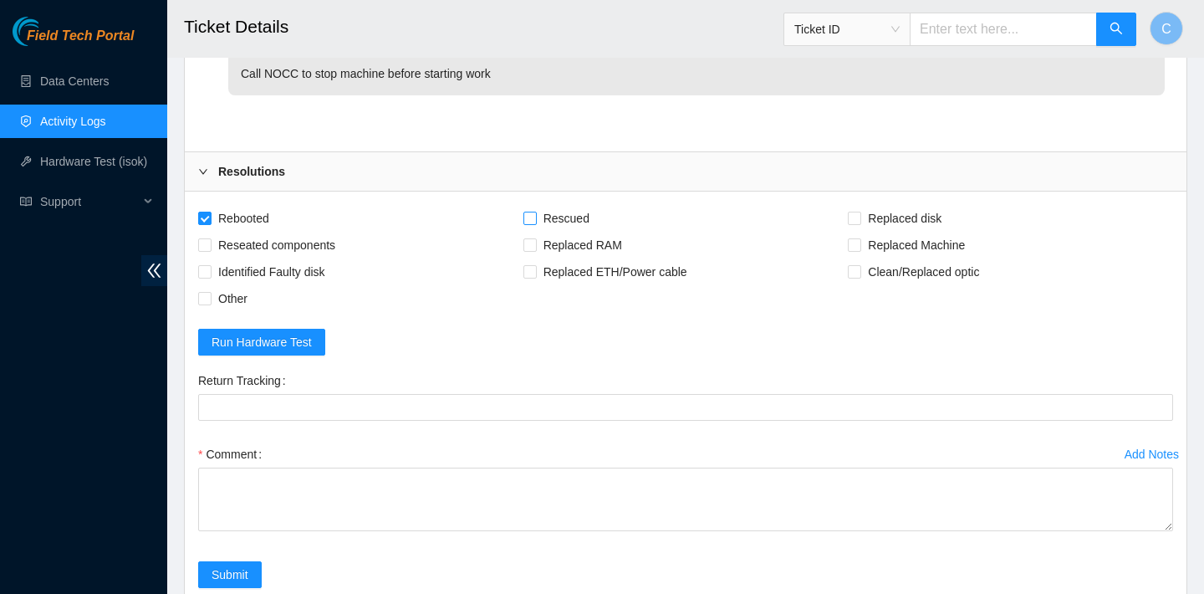
checkbox input "true"
click at [906, 221] on span "Replaced disk" at bounding box center [904, 218] width 87 height 27
click at [860, 221] on input "Replaced disk" at bounding box center [854, 218] width 12 height 12
checkbox input "true"
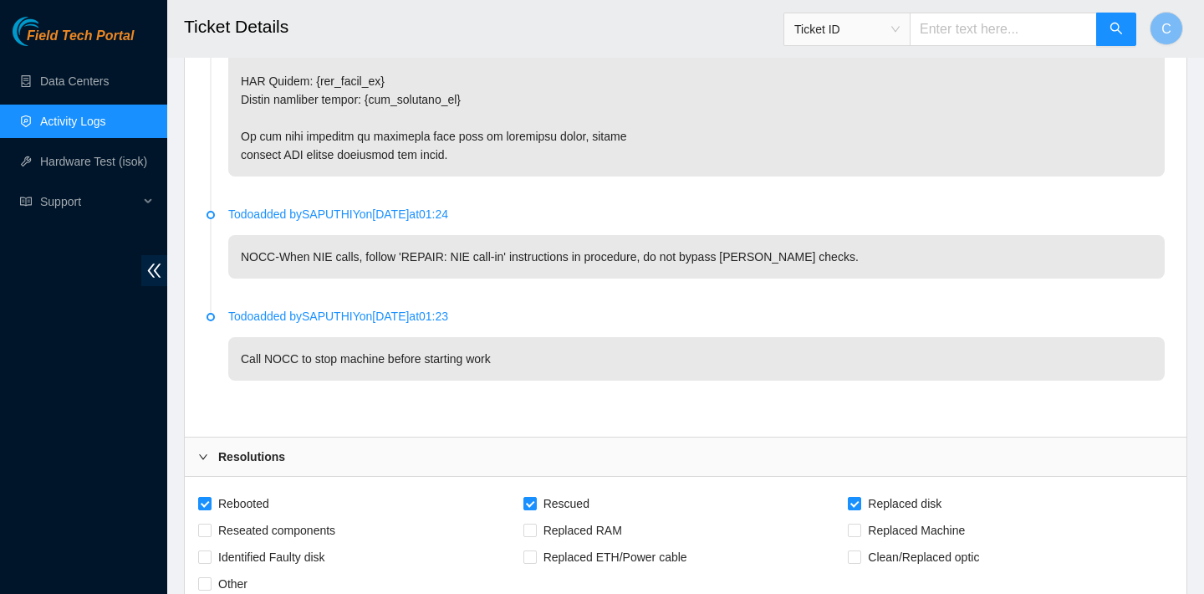
scroll to position [3490, 0]
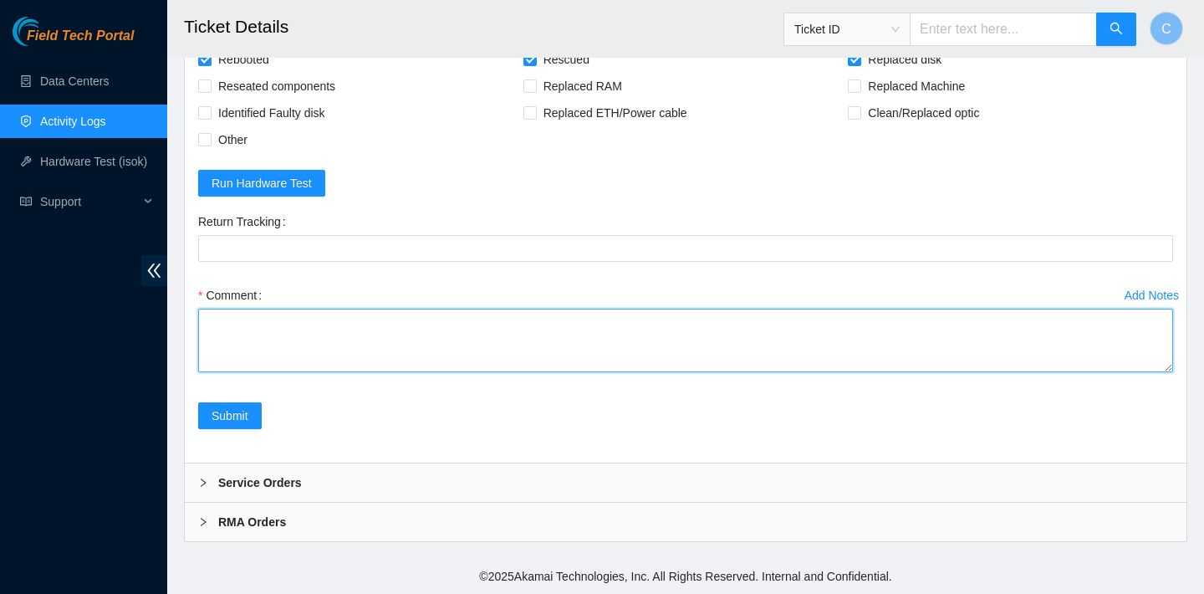
click at [409, 325] on textarea "Comment" at bounding box center [685, 341] width 975 height 64
click at [273, 335] on textarea "verified SN replaced old disk" at bounding box center [685, 341] width 975 height 64
click at [329, 339] on textarea "verified SN replaced OLD disk" at bounding box center [685, 341] width 975 height 64
click at [313, 337] on textarea "verified SN replaced OLD disk with NEW" at bounding box center [685, 341] width 975 height 64
click at [402, 335] on textarea "verified SN replaced OLD disk with NEW" at bounding box center [685, 341] width 975 height 64
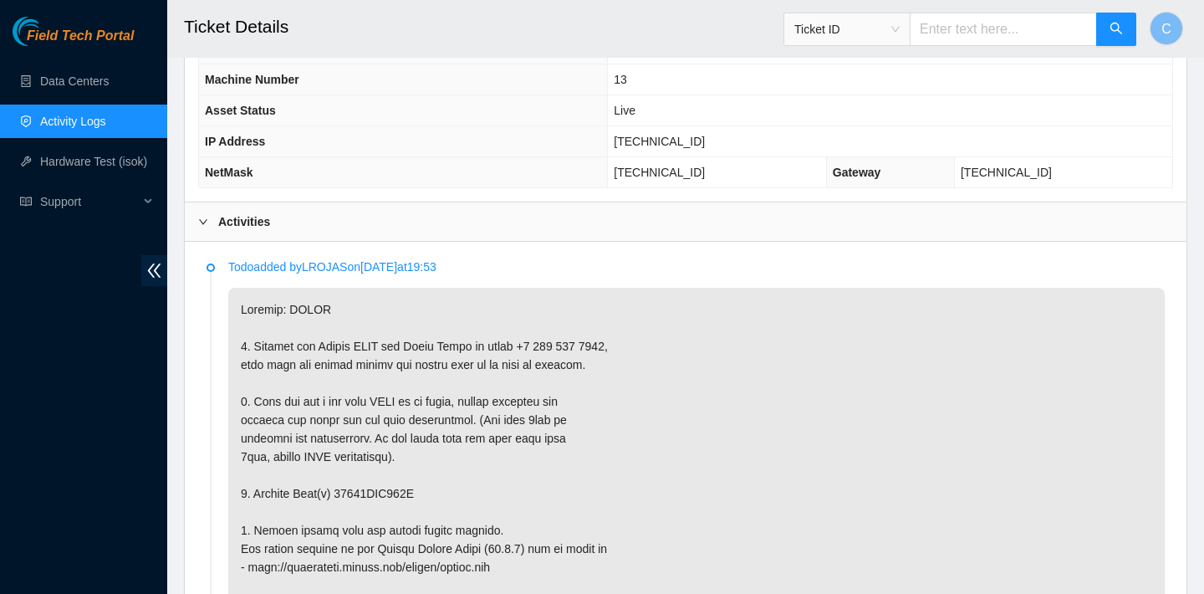
scroll to position [851, 0]
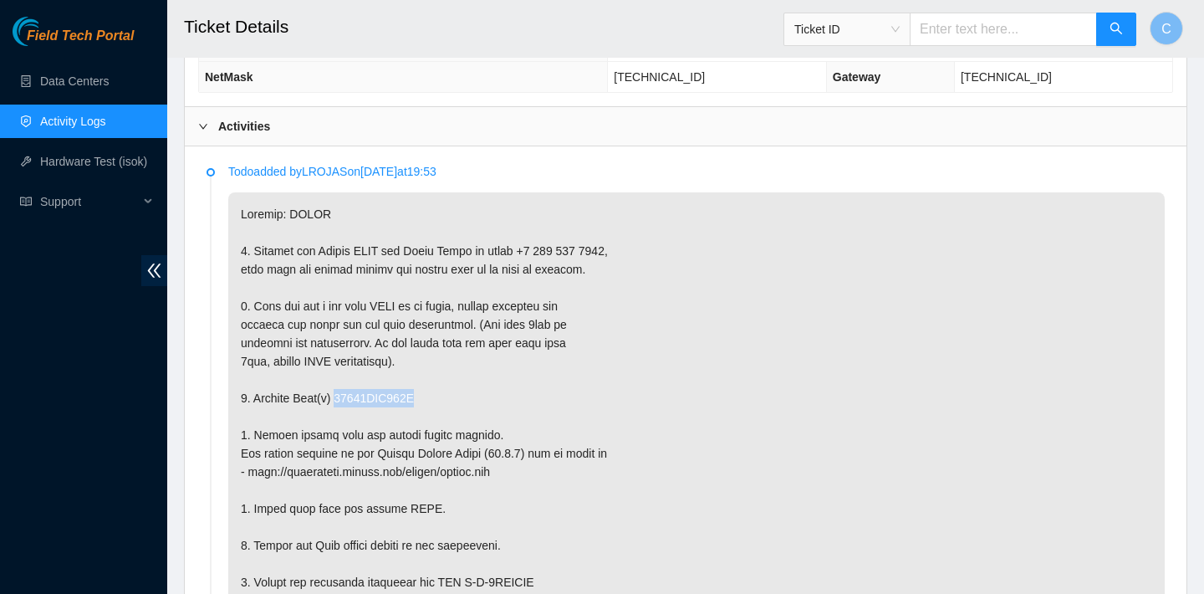
drag, startPoint x: 431, startPoint y: 399, endPoint x: 343, endPoint y: 396, distance: 87.9
copy p "18521FDB542A"
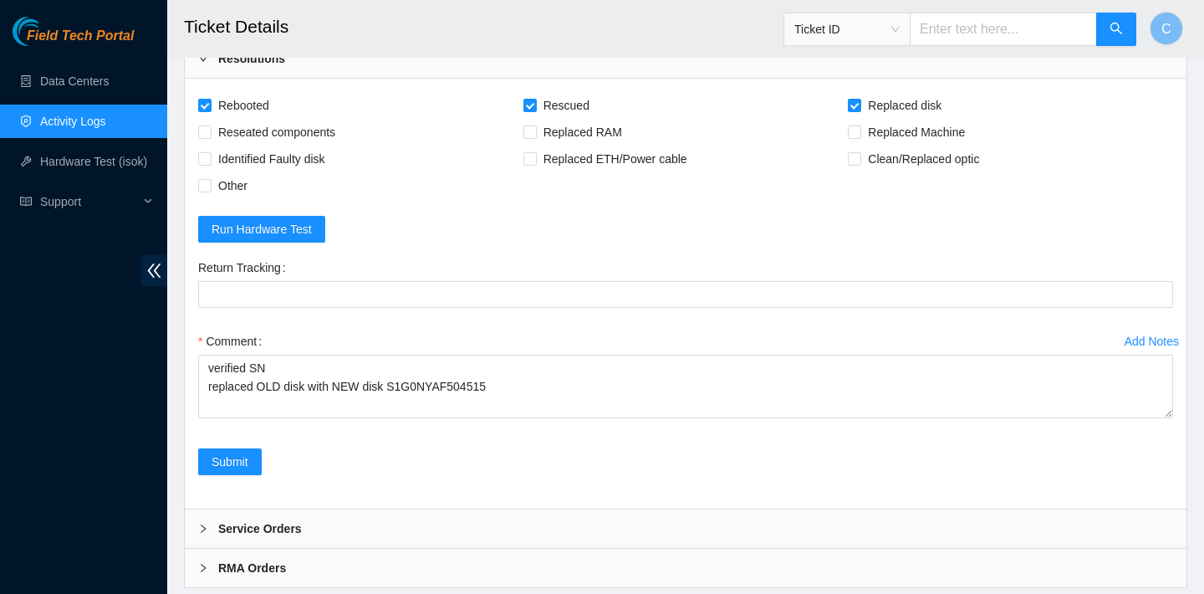
scroll to position [3490, 0]
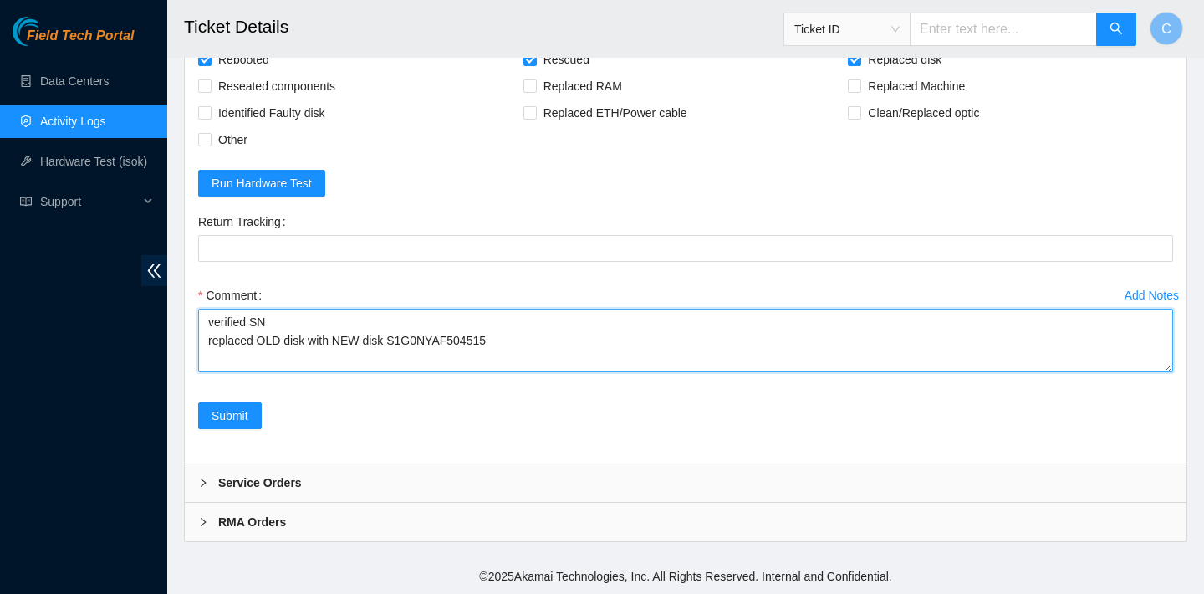
click at [309, 342] on textarea "verified SN replaced OLD disk with NEW disk S1G0NYAF504515" at bounding box center [685, 341] width 975 height 64
paste textarea "18521FDB542A"
click at [602, 337] on textarea "verified SN replaced OLD disk 18521FDB542A with NEW disk S1G0NYAF504515" at bounding box center [685, 341] width 975 height 64
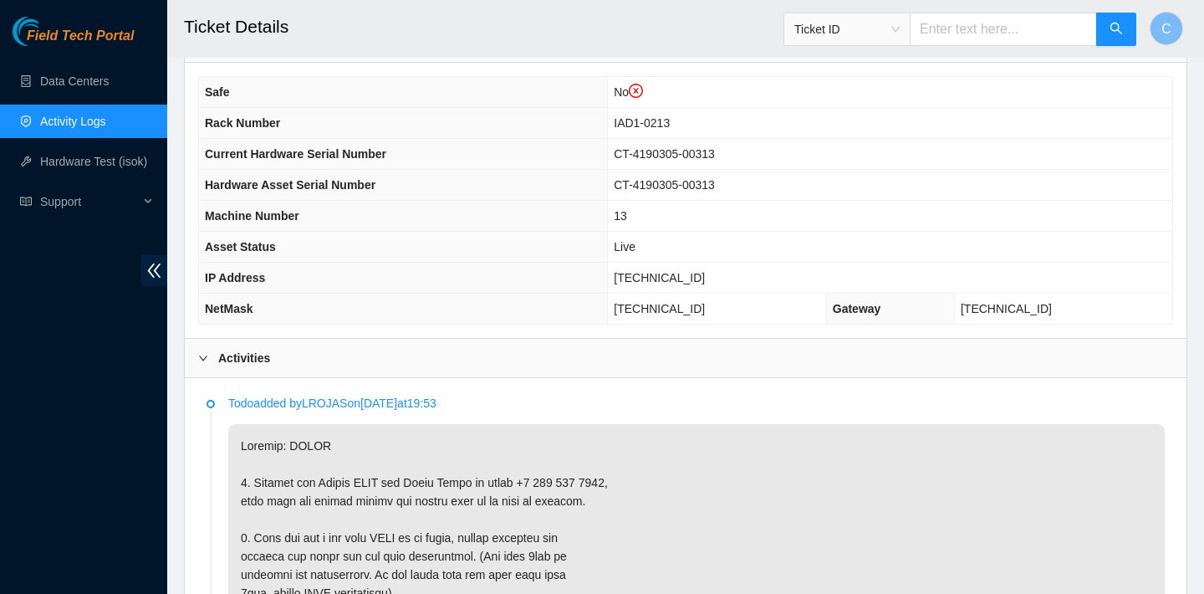
scroll to position [611, 0]
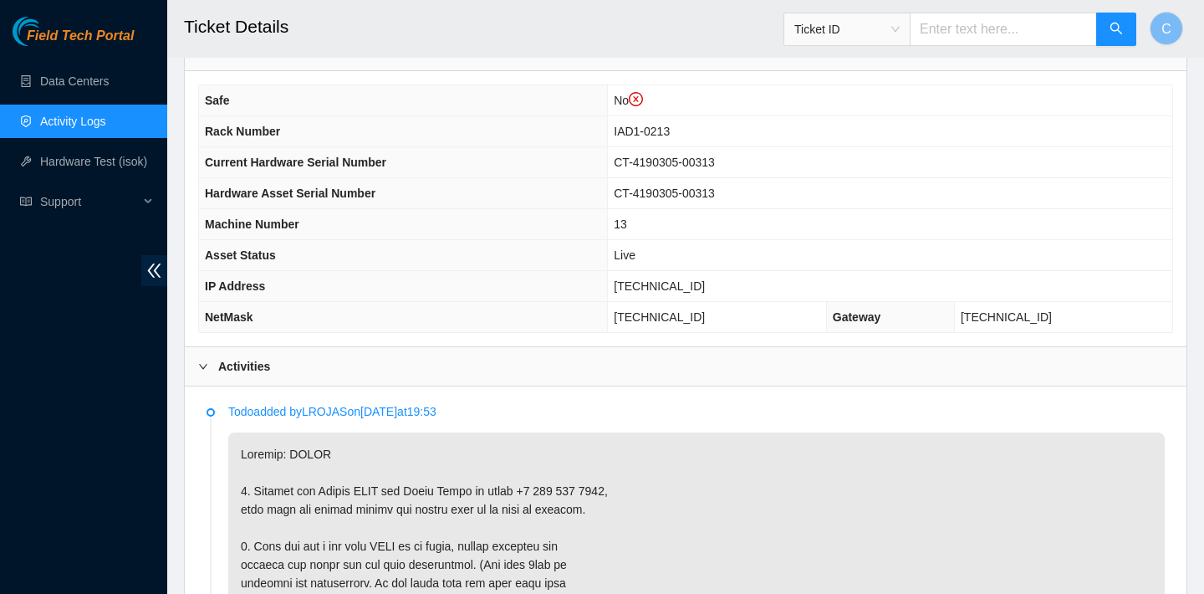
click at [1076, 238] on td "13" at bounding box center [890, 224] width 565 height 31
drag, startPoint x: 721, startPoint y: 284, endPoint x: 631, endPoint y: 284, distance: 89.5
click at [631, 284] on td "[TECHNICAL_ID]" at bounding box center [890, 286] width 565 height 31
copy span "[TECHNICAL_ID]"
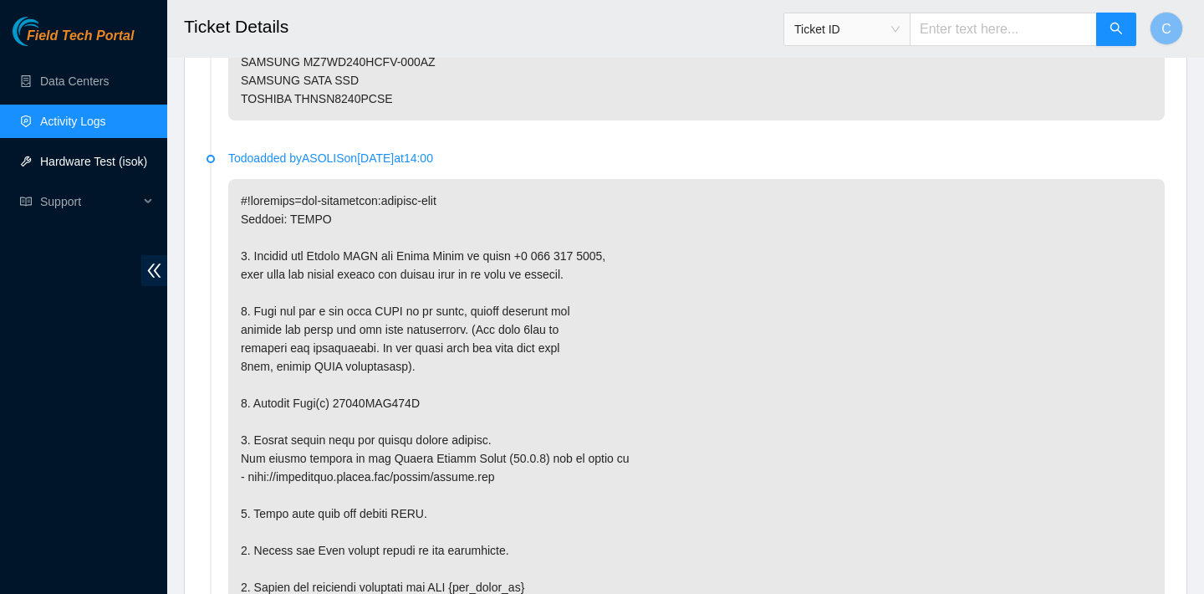
scroll to position [3490, 0]
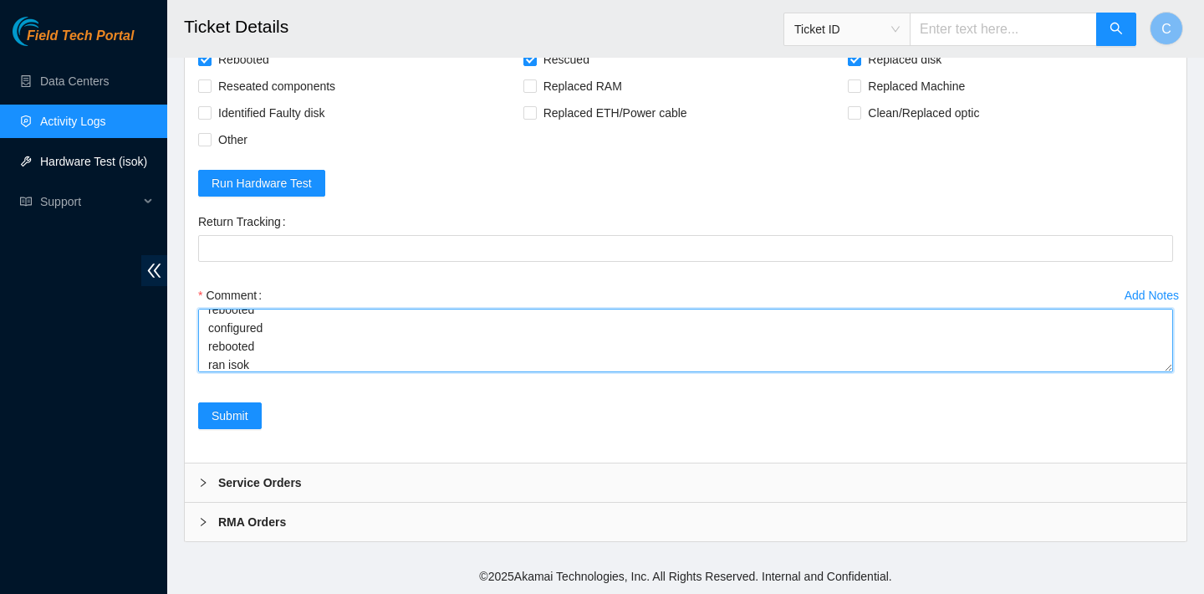
click at [408, 364] on textarea "verified SN replaced OLD disk 18521FDB542A with NEW disk S1G0NYAF504515 reboote…" at bounding box center [685, 341] width 975 height 64
paste textarea "104.98.119.36 : passed: ok"
type textarea "verified SN replaced OLD disk 18521FDB542A with NEW disk S1G0NYAF504515 reboote…"
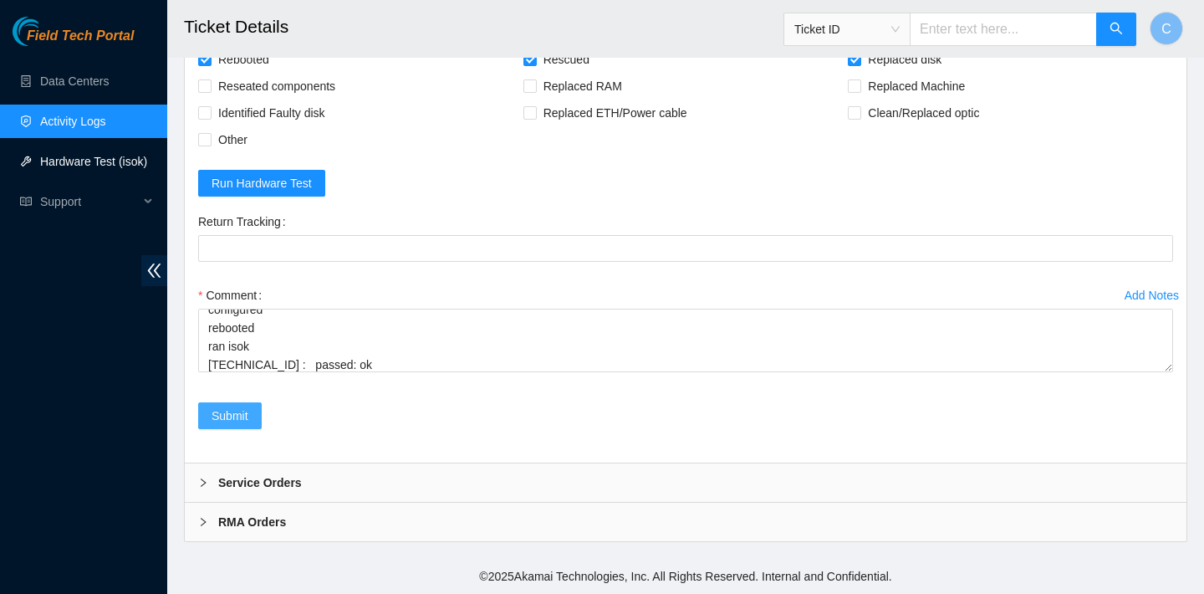
click at [248, 419] on span "Submit" at bounding box center [230, 415] width 37 height 18
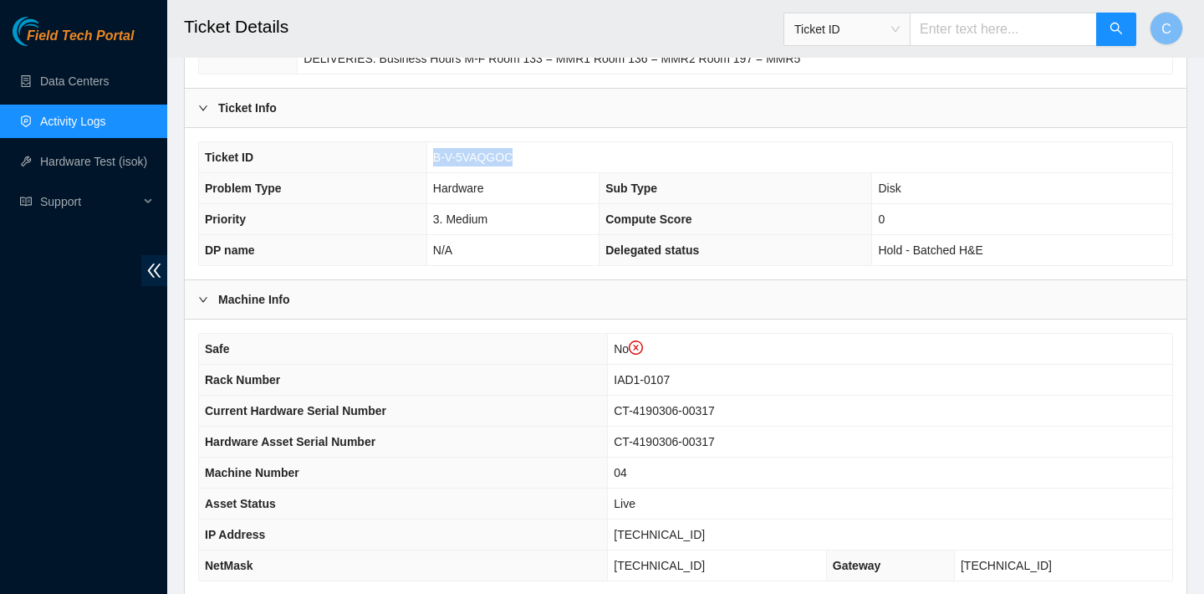
scroll to position [372, 0]
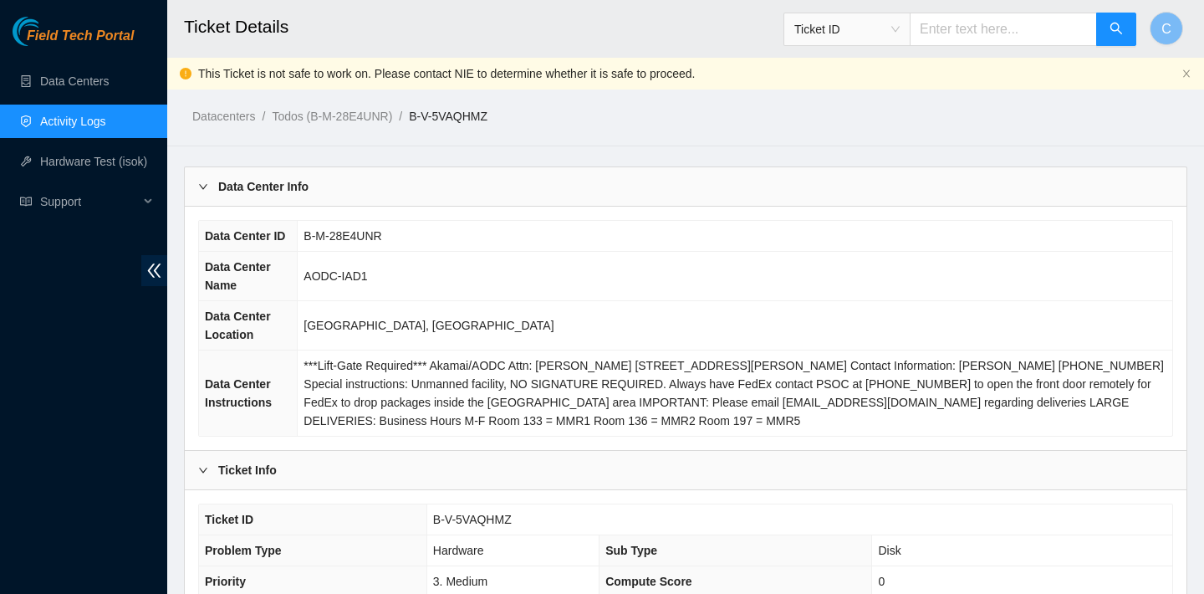
scroll to position [381, 0]
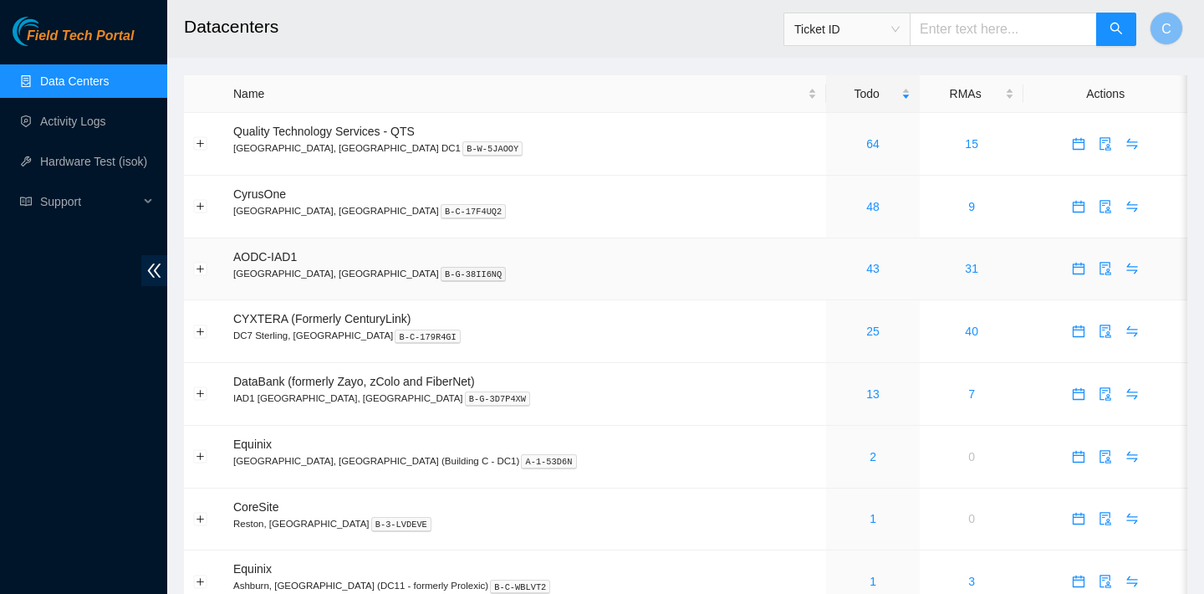
click at [836, 266] on div "43" at bounding box center [873, 268] width 75 height 18
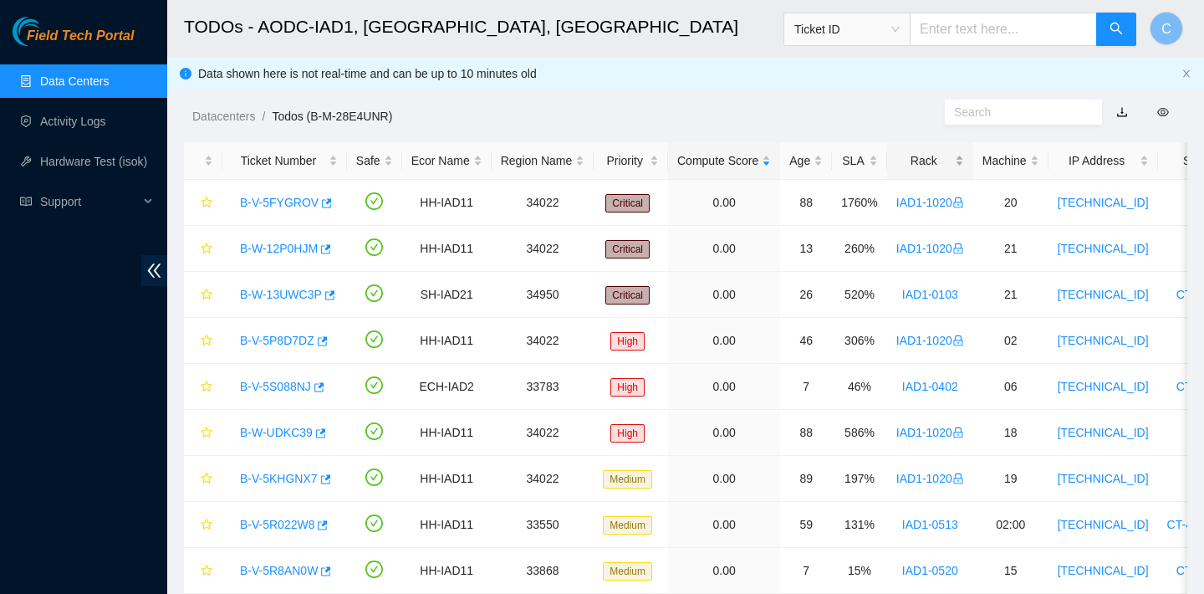
click at [951, 170] on div "Rack" at bounding box center [931, 160] width 68 height 18
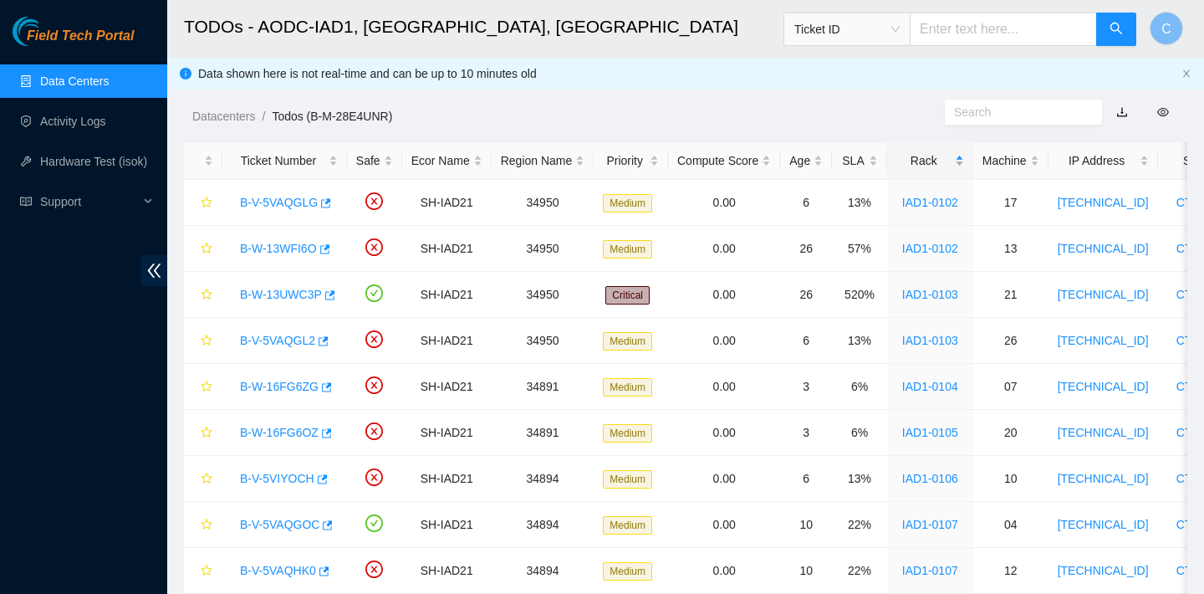
click at [951, 165] on div "Rack" at bounding box center [931, 160] width 68 height 18
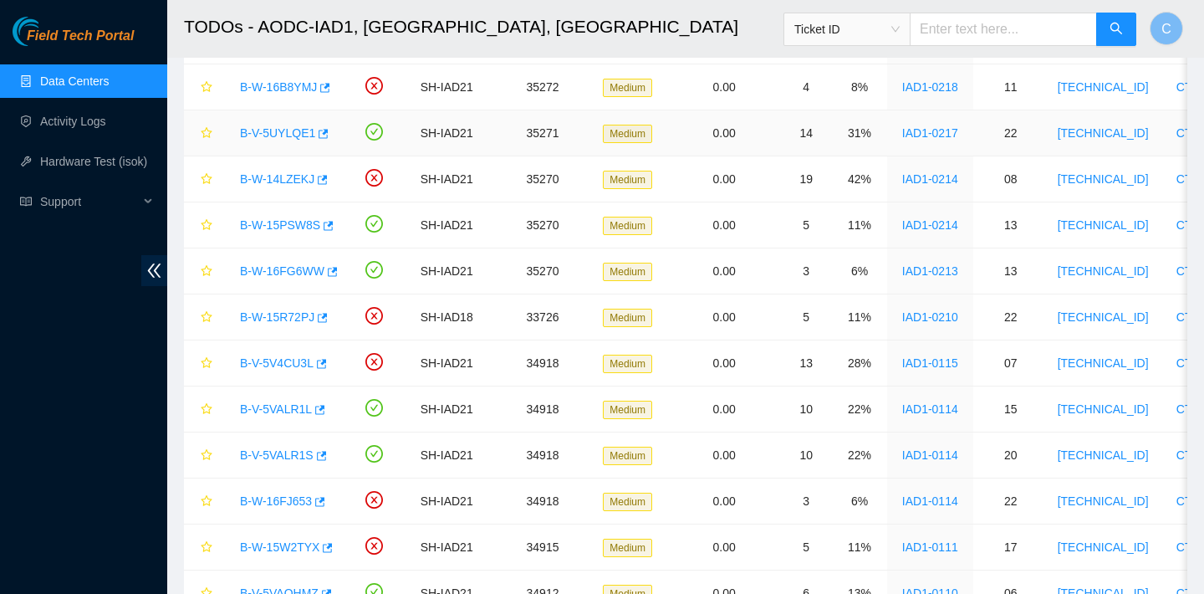
scroll to position [964, 0]
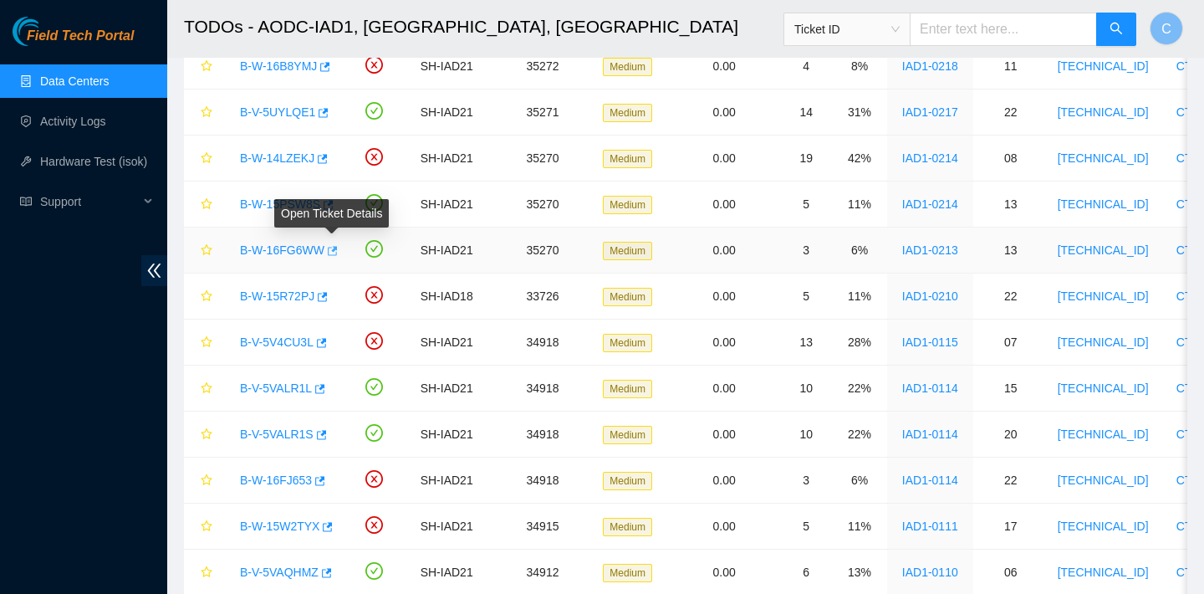
click at [337, 250] on icon "button" at bounding box center [333, 250] width 10 height 9
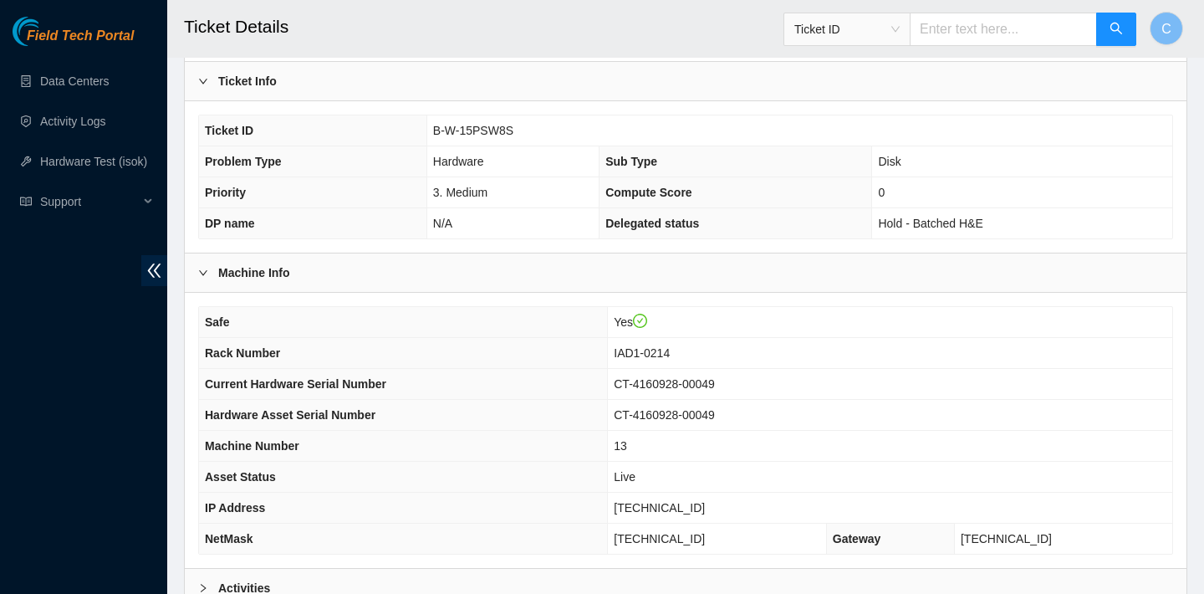
scroll to position [541, 0]
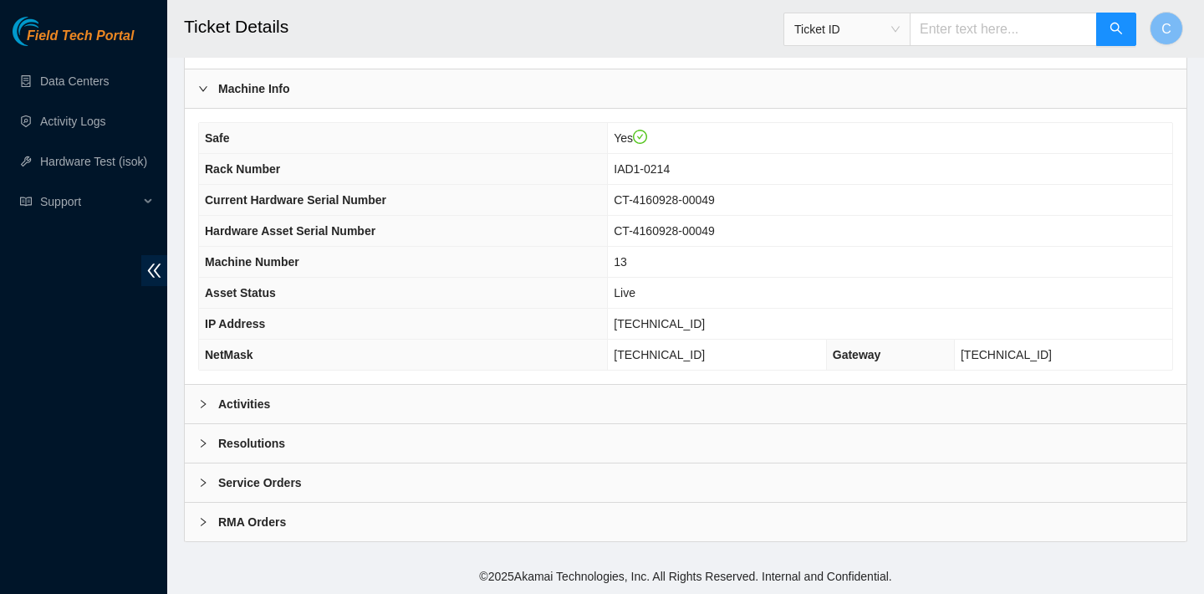
click at [641, 407] on div "Activities" at bounding box center [686, 404] width 1002 height 38
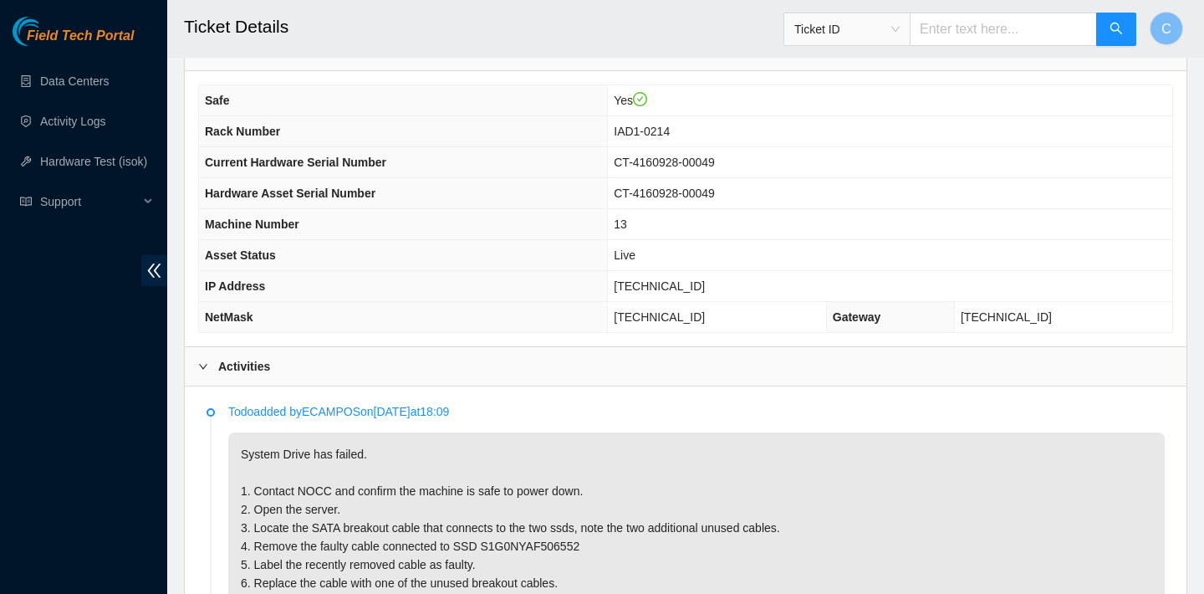
scroll to position [551, 0]
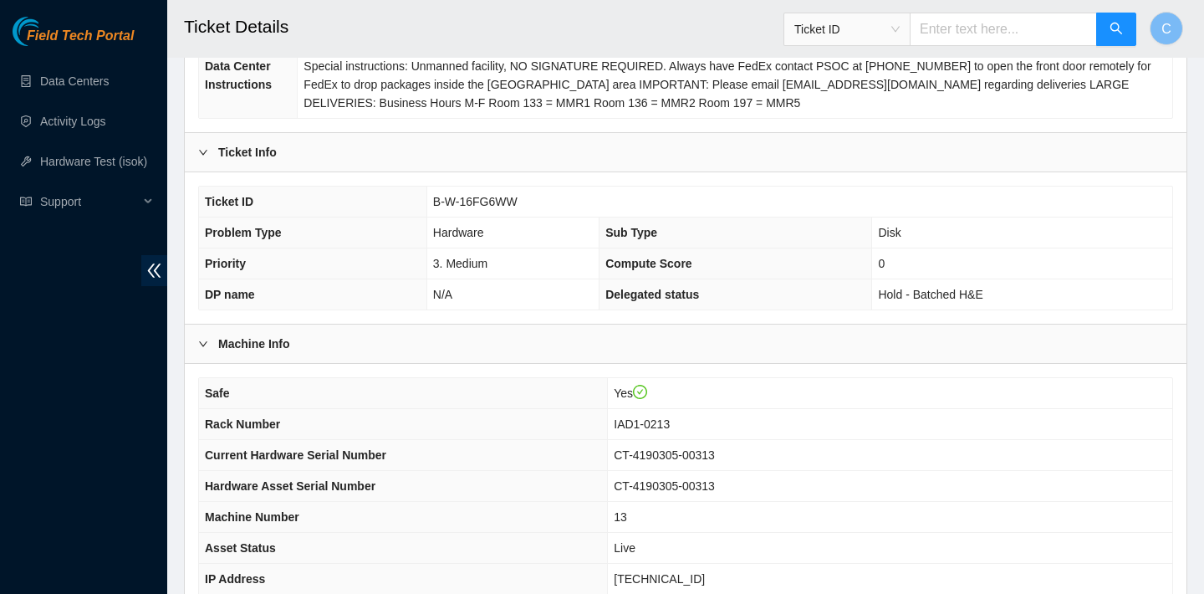
scroll to position [541, 0]
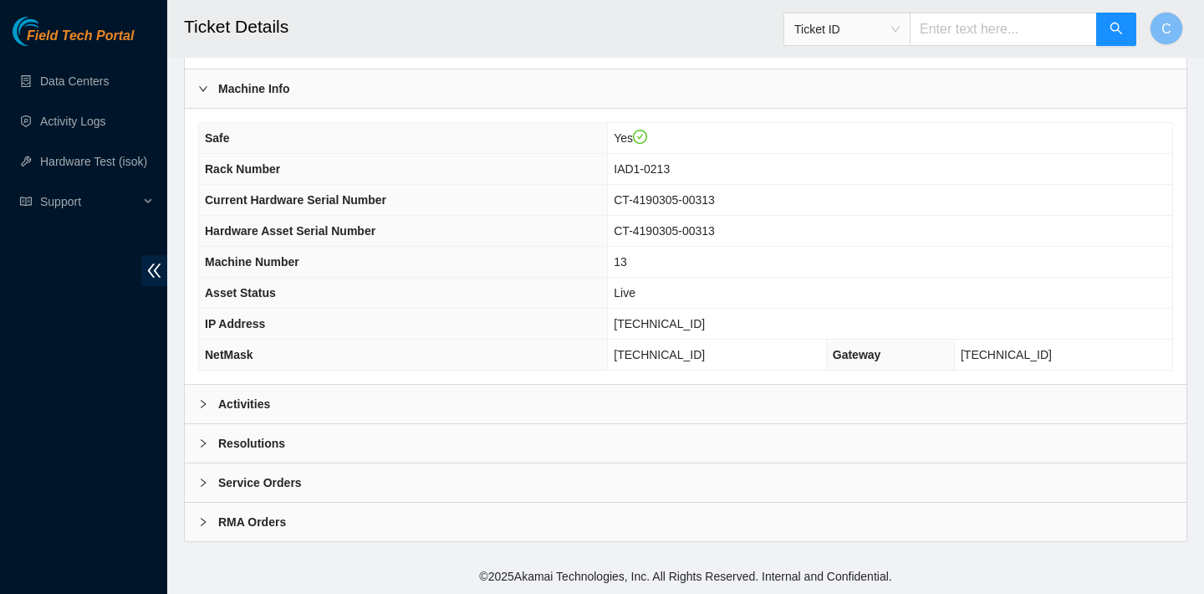
click at [511, 399] on div "Activities" at bounding box center [686, 404] width 1002 height 38
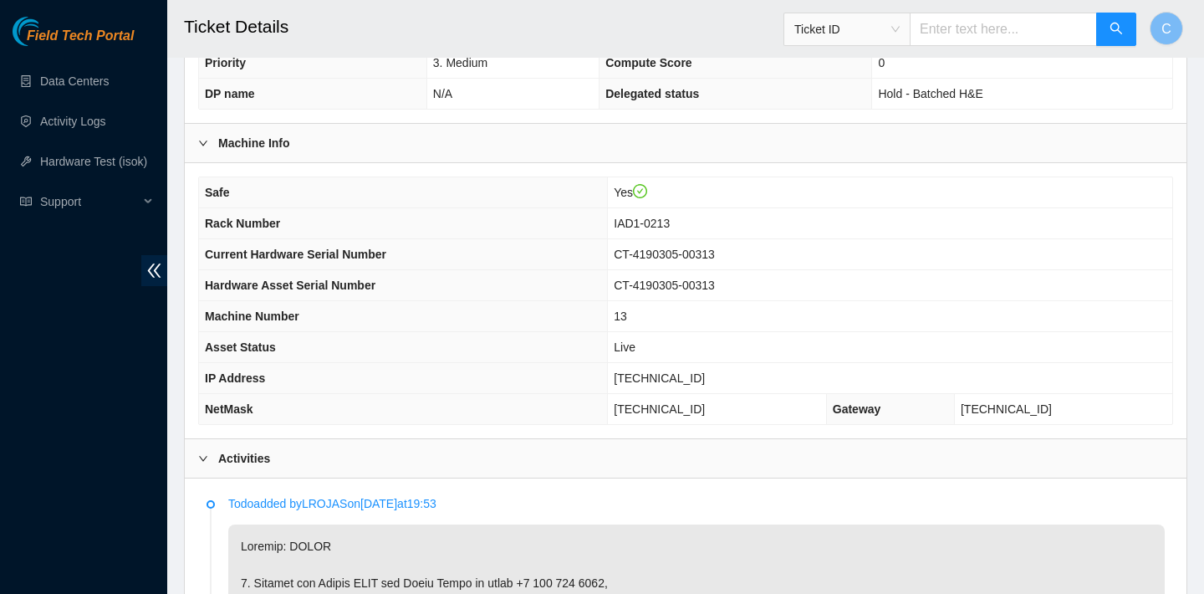
scroll to position [360, 0]
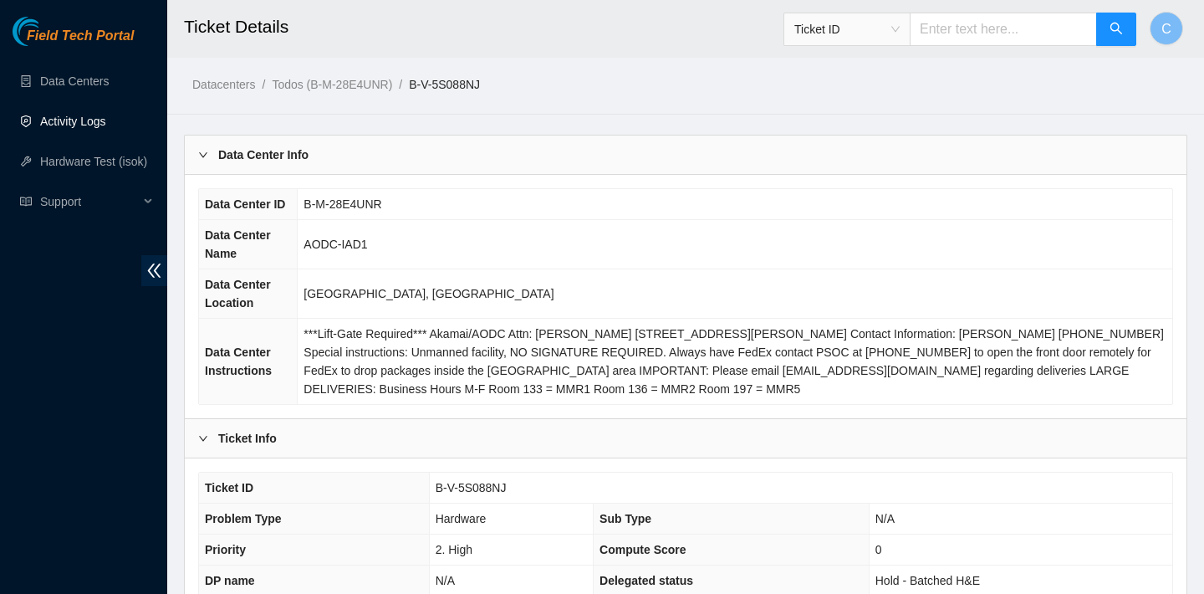
scroll to position [618, 0]
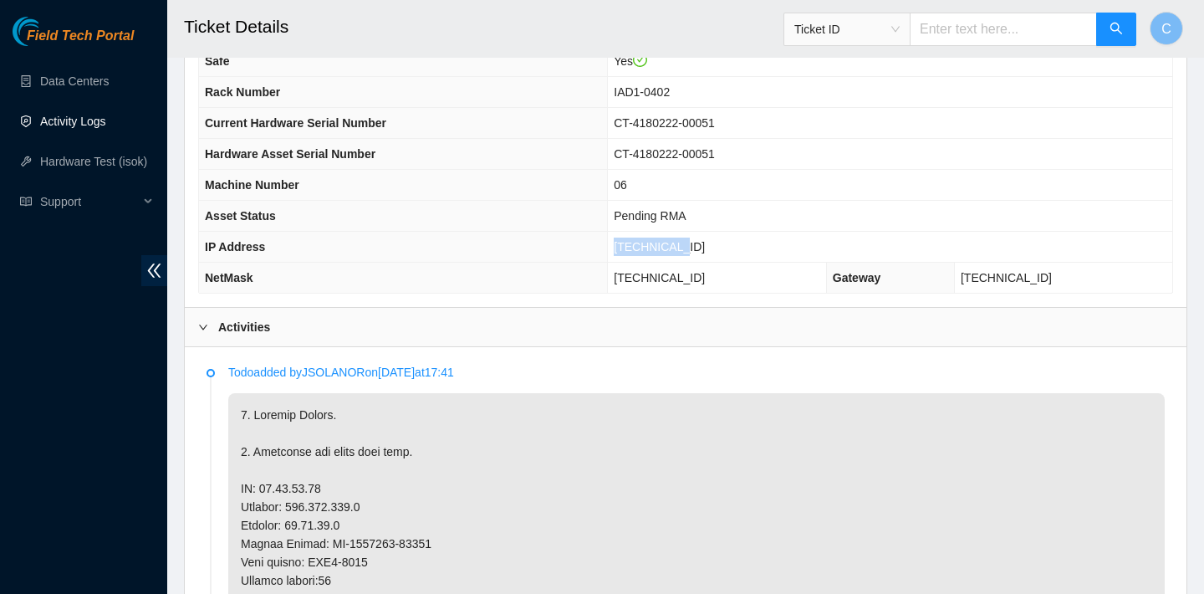
drag, startPoint x: 737, startPoint y: 245, endPoint x: 658, endPoint y: 246, distance: 78.6
click at [658, 246] on td "[TECHNICAL_ID]" at bounding box center [890, 247] width 565 height 31
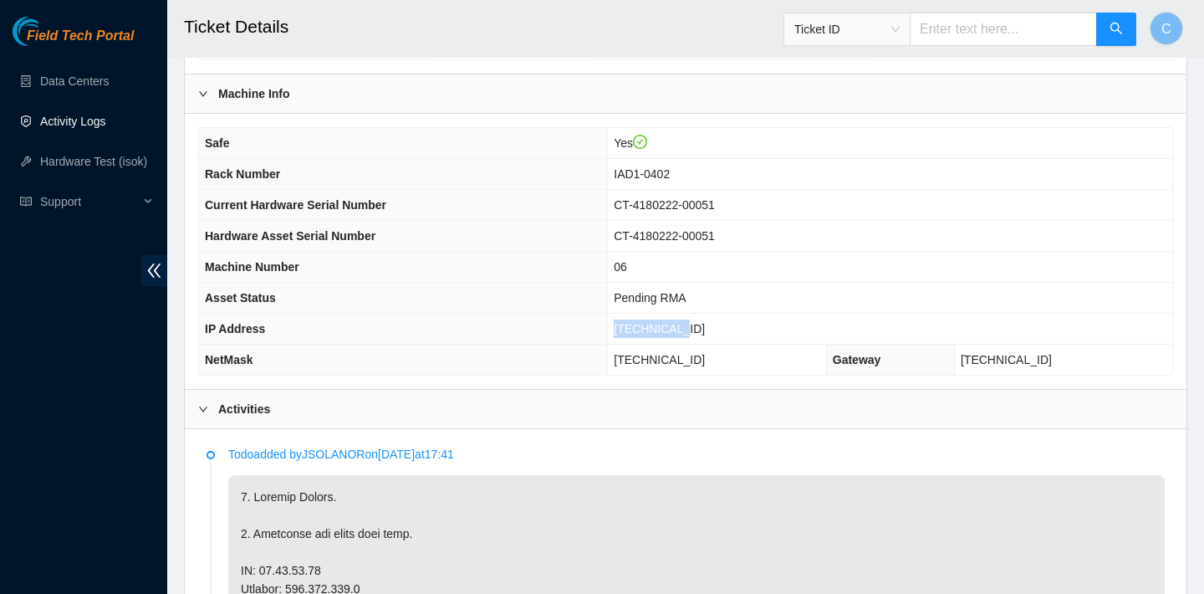
scroll to position [505, 0]
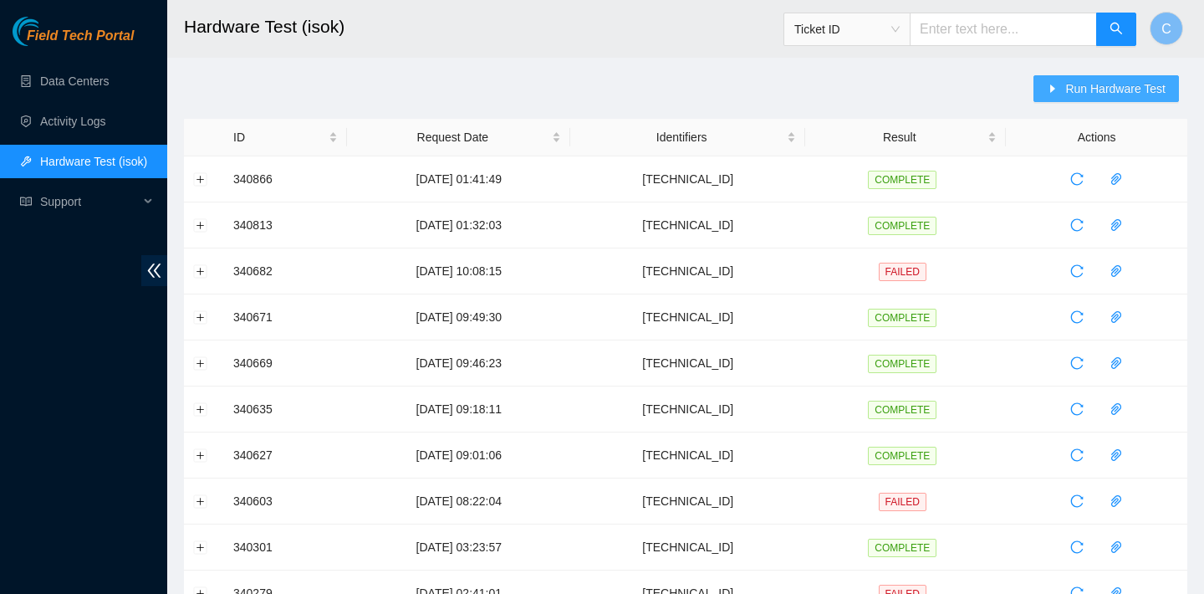
click at [1074, 90] on span "Run Hardware Test" at bounding box center [1116, 88] width 100 height 18
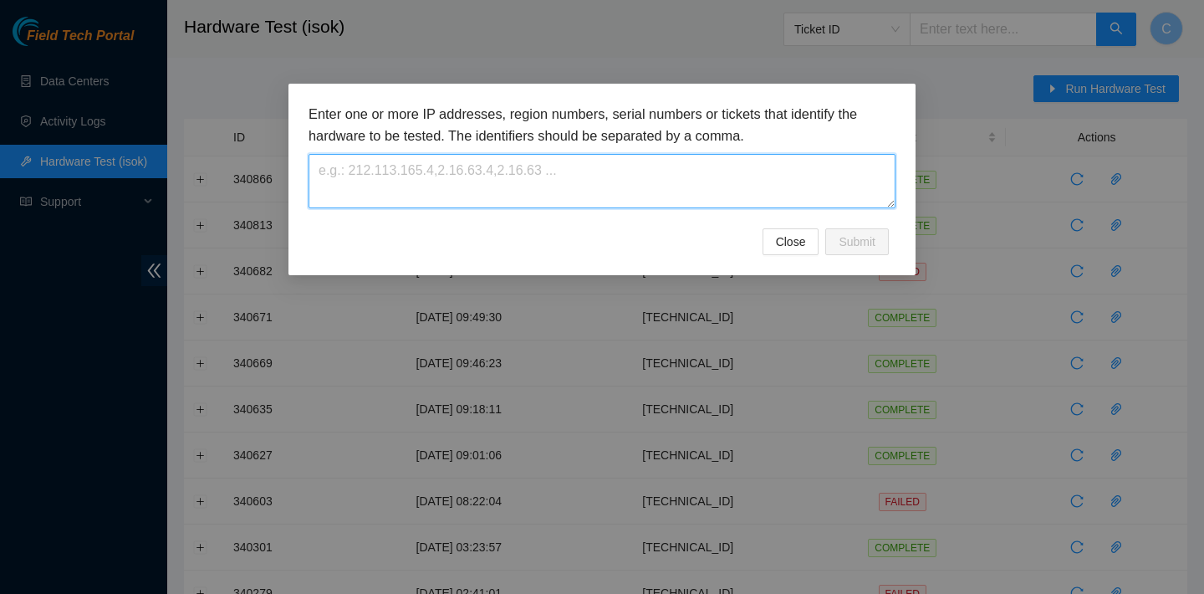
click at [721, 167] on textarea at bounding box center [602, 181] width 587 height 54
paste textarea "[TECHNICAL_ID]"
type textarea "[TECHNICAL_ID]"
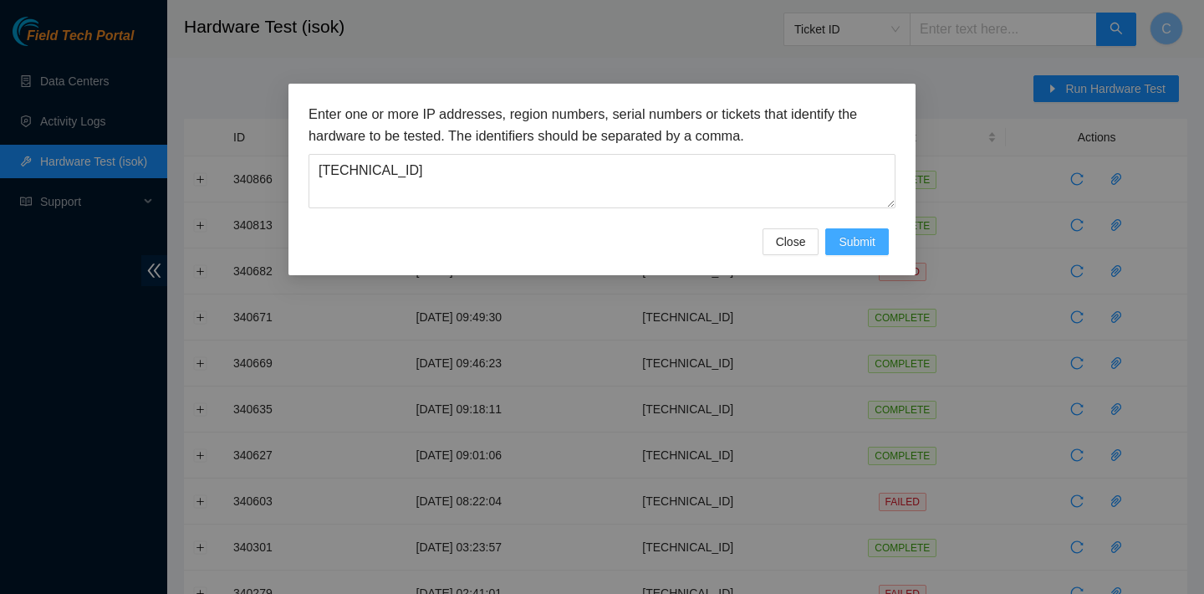
click at [881, 244] on button "Submit" at bounding box center [858, 241] width 64 height 27
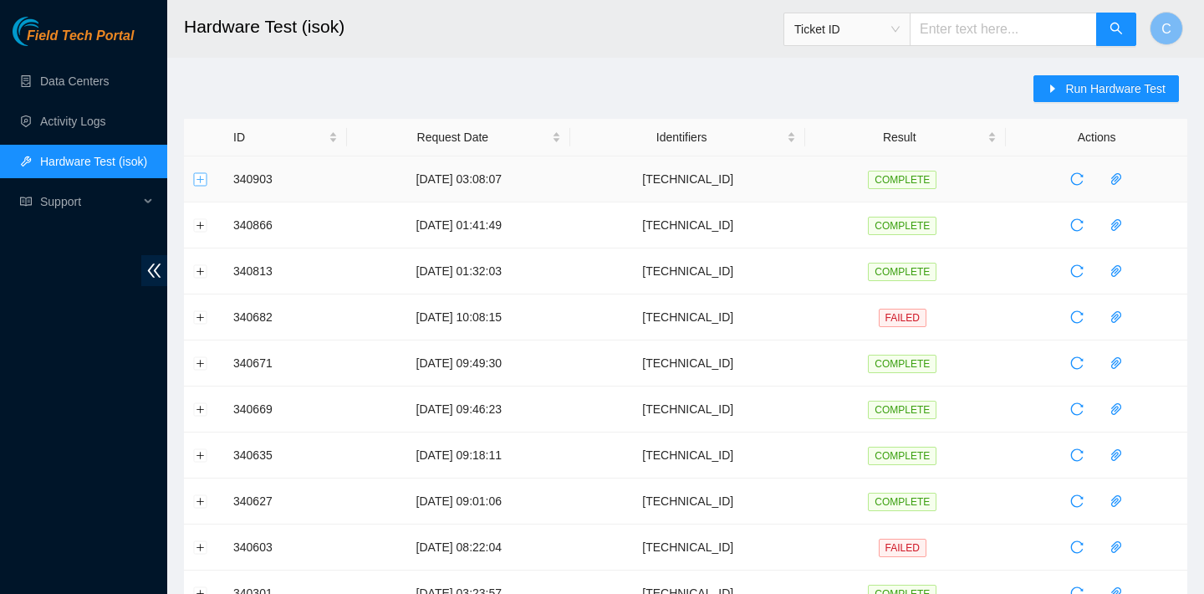
click at [198, 180] on button "Expand row" at bounding box center [200, 178] width 13 height 13
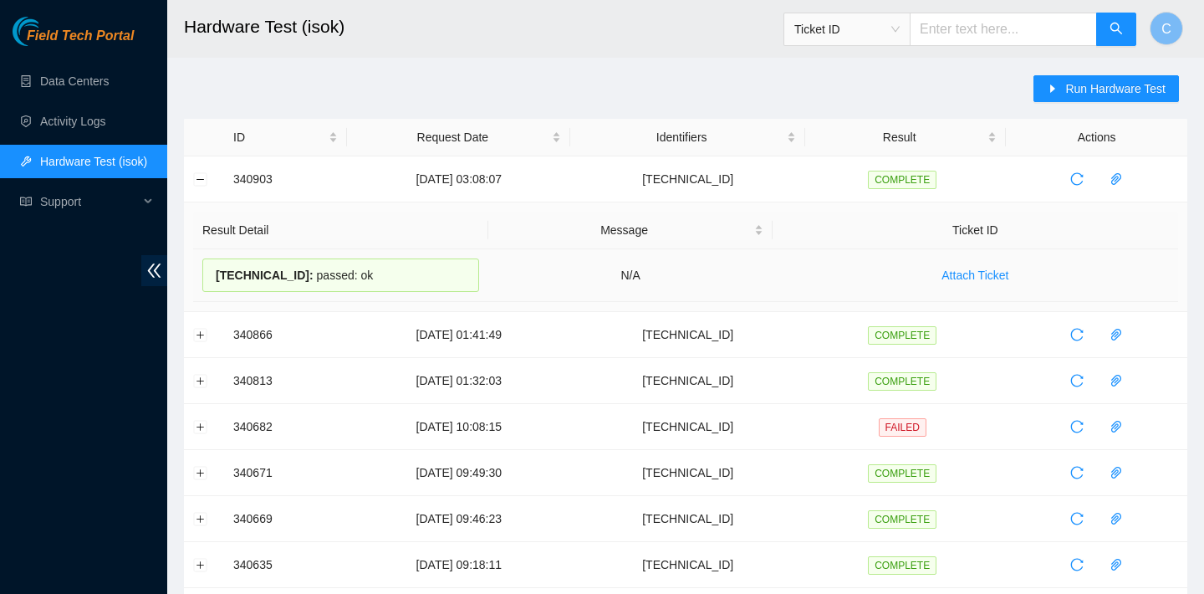
drag, startPoint x: 393, startPoint y: 275, endPoint x: 204, endPoint y: 266, distance: 189.2
click at [204, 266] on div "[TECHNICAL_ID] : passed: ok" at bounding box center [340, 274] width 277 height 33
copy div "[TECHNICAL_ID] : passed: ok"
